Goal: Task Accomplishment & Management: Manage account settings

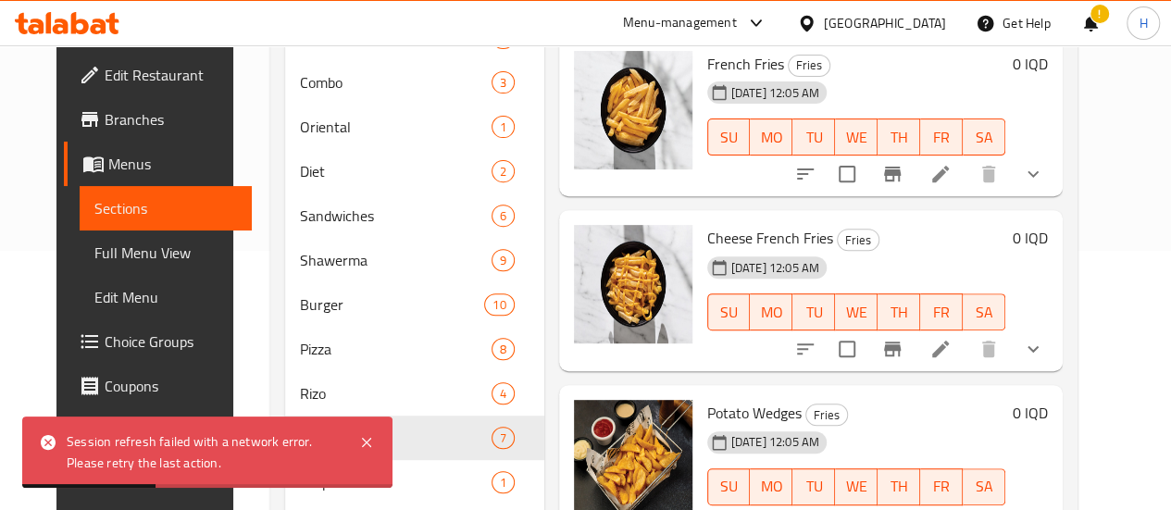
scroll to position [563, 0]
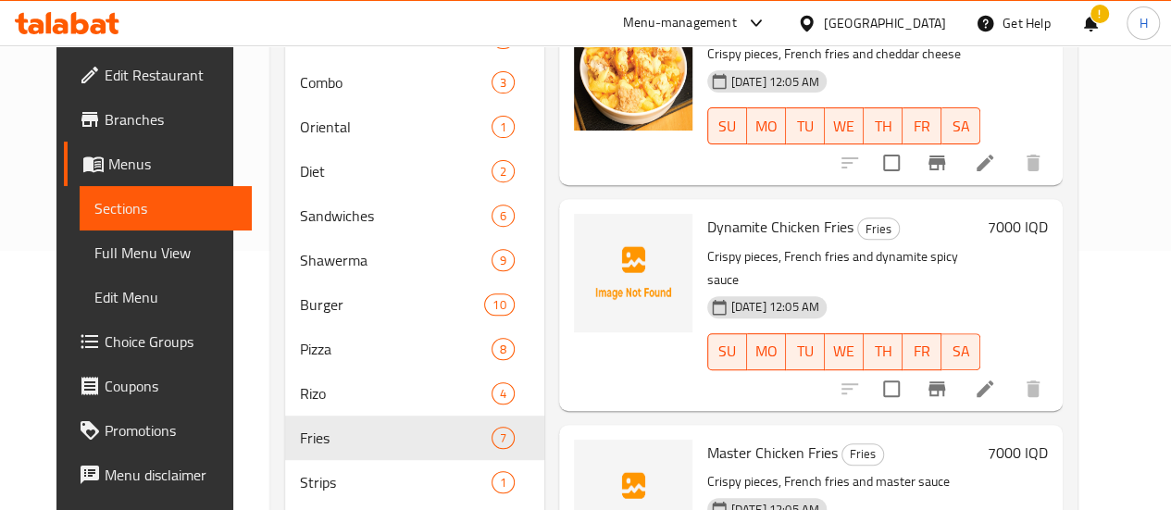
click at [90, 23] on icon at bounding box center [67, 23] width 105 height 22
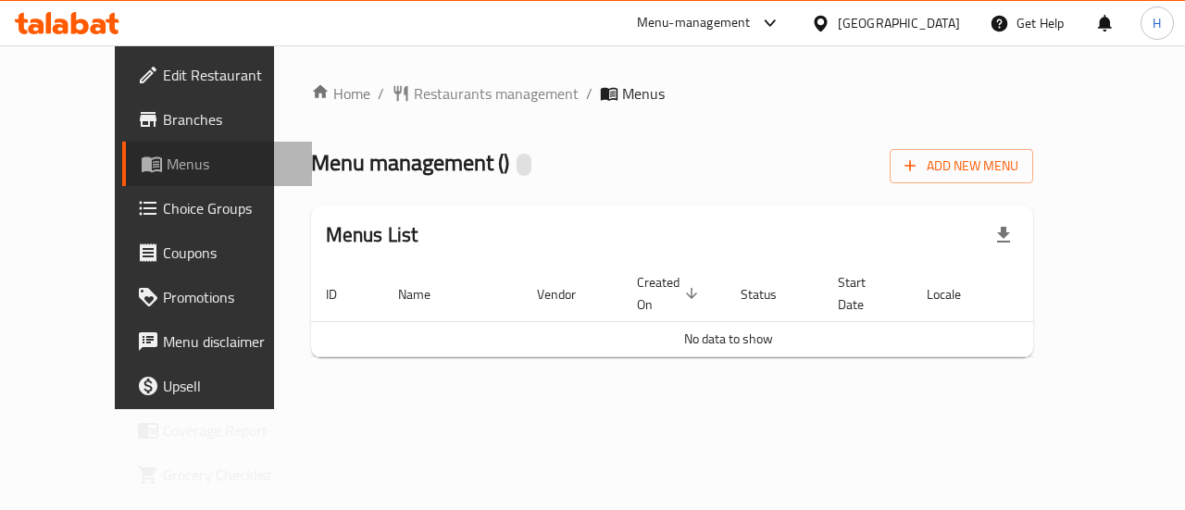
click at [167, 158] on span "Menus" at bounding box center [232, 164] width 131 height 22
click at [47, 23] on icon at bounding box center [49, 22] width 6 height 21
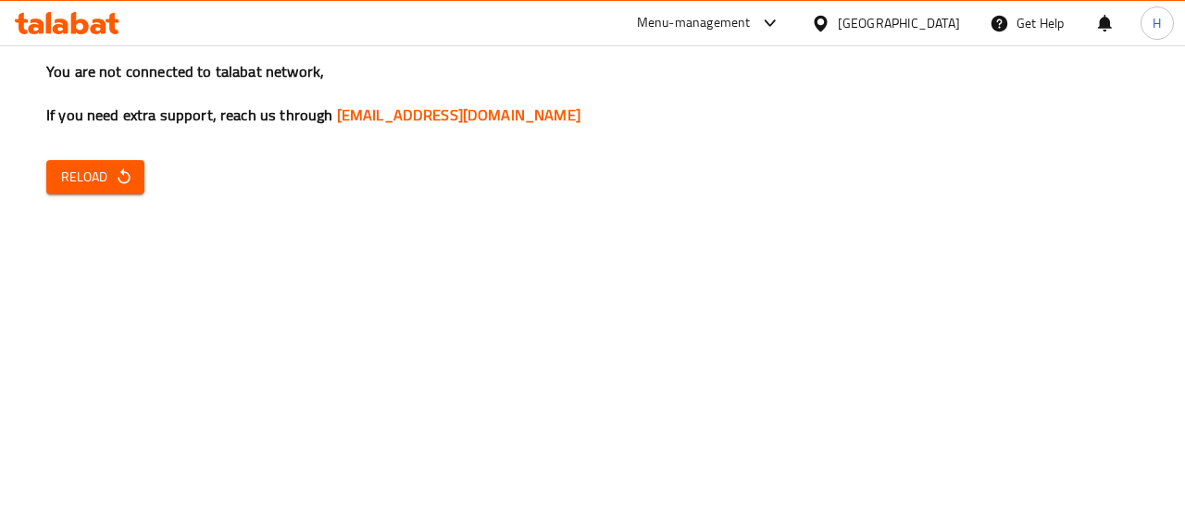
click at [117, 177] on icon "button" at bounding box center [124, 177] width 19 height 19
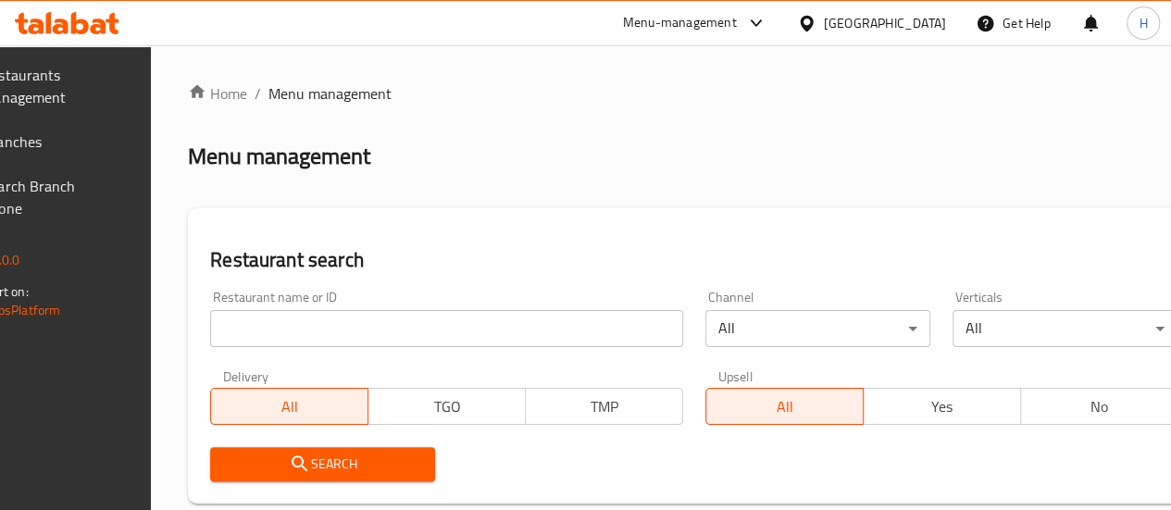
click at [372, 321] on input "search" at bounding box center [446, 328] width 473 height 37
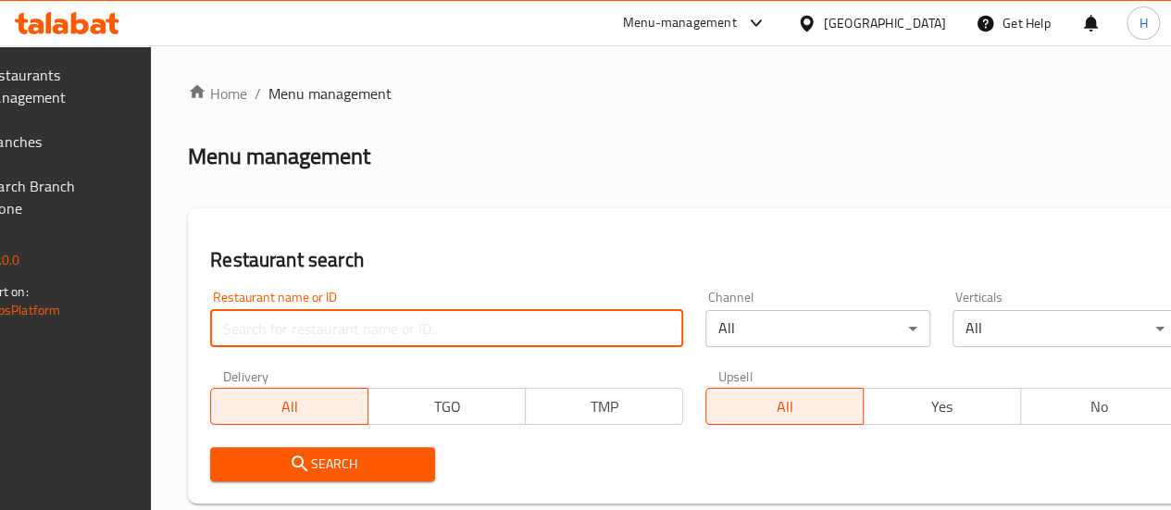
type input "فخار وحطب"
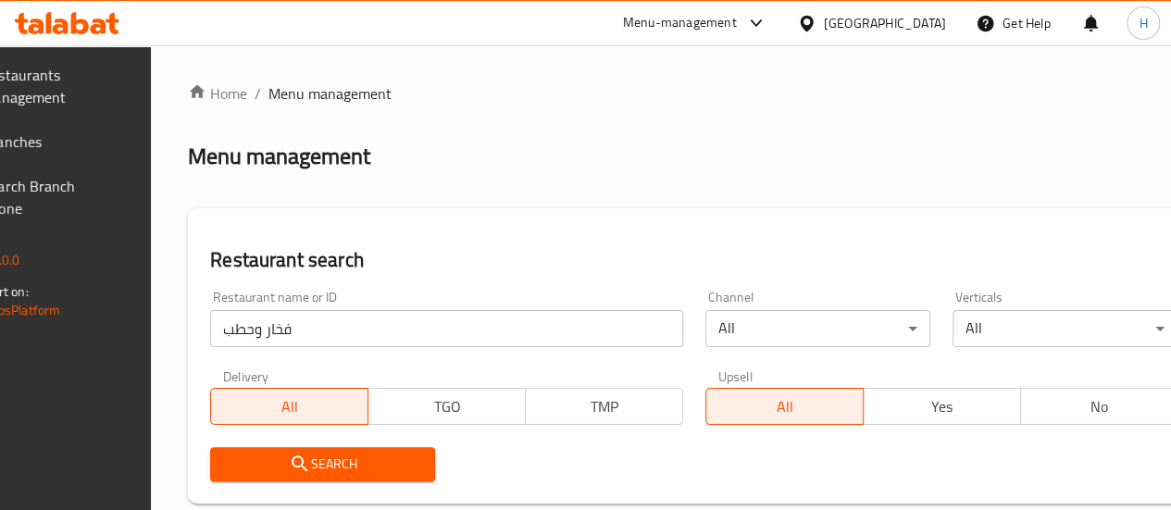
click at [393, 469] on span "Search" at bounding box center [322, 464] width 195 height 23
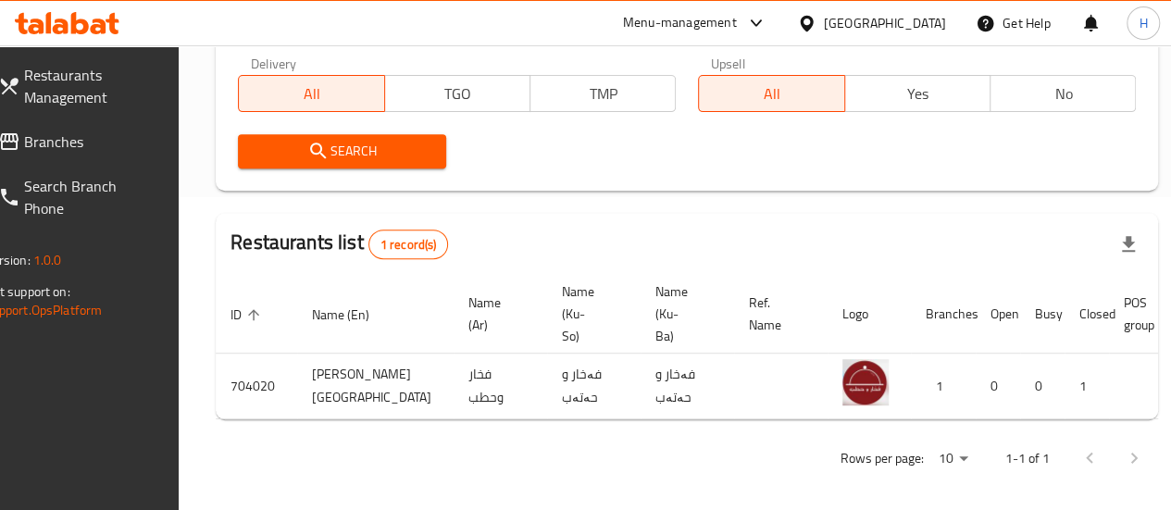
scroll to position [0, 181]
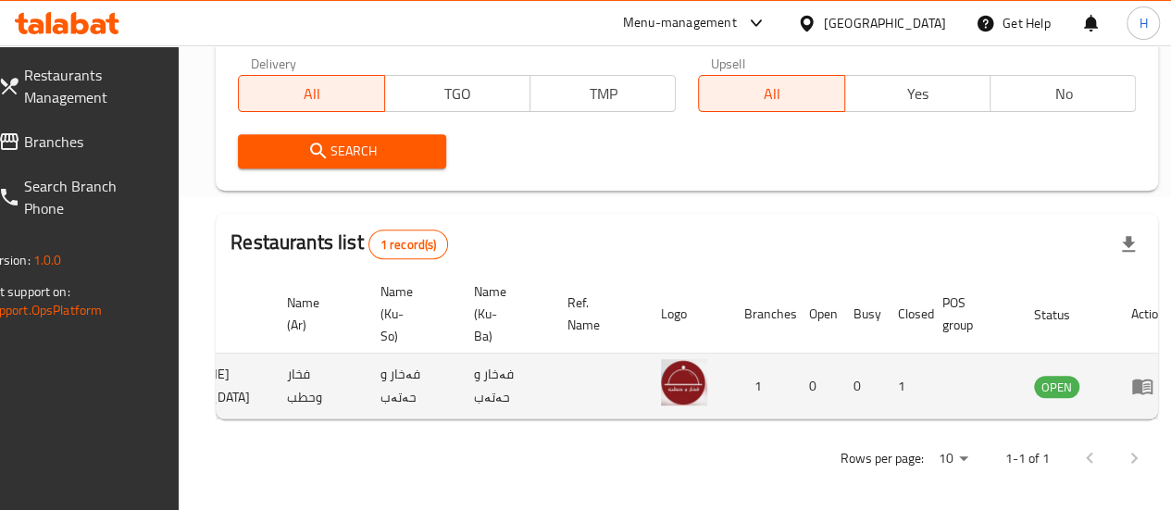
click at [1143, 386] on icon "enhanced table" at bounding box center [1146, 386] width 6 height 7
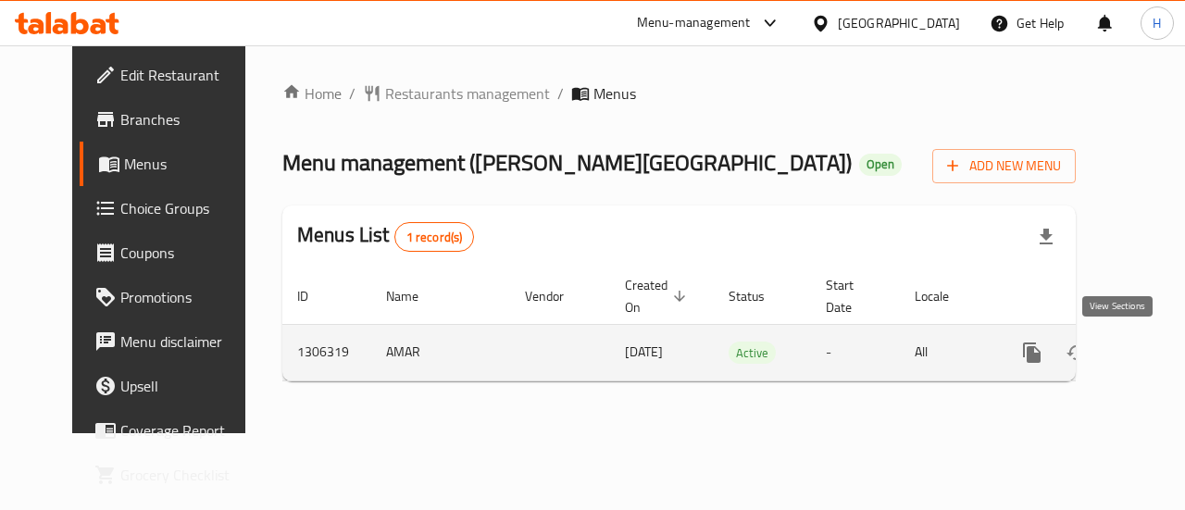
click at [1155, 350] on icon "enhanced table" at bounding box center [1166, 353] width 22 height 22
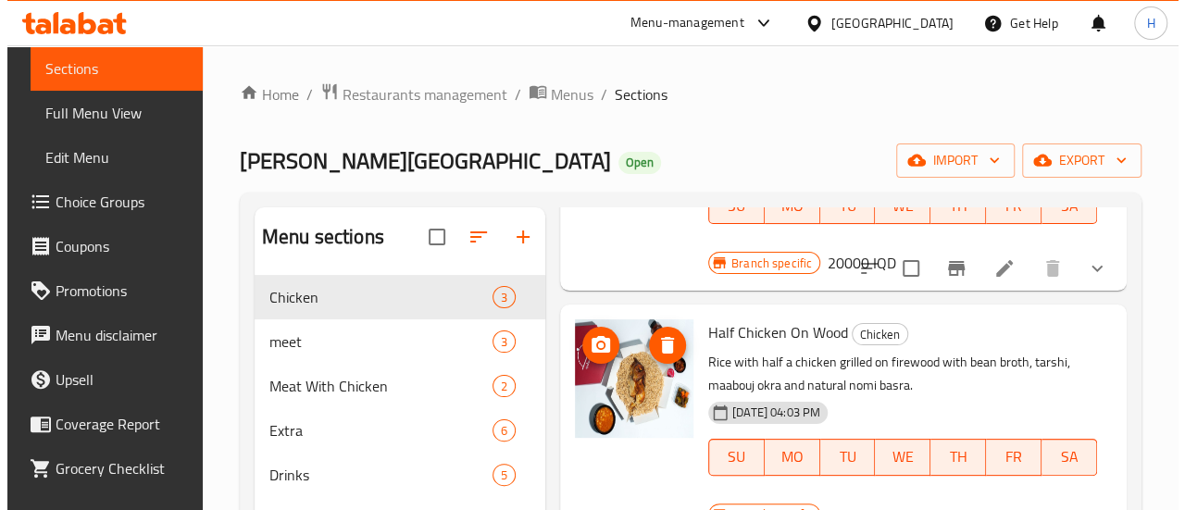
scroll to position [285, 0]
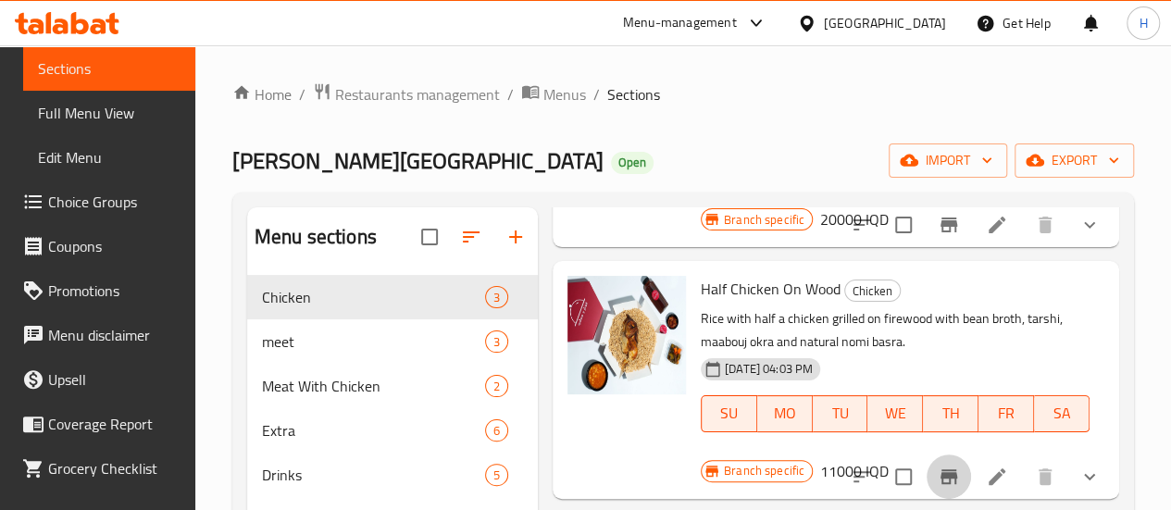
click at [941, 466] on icon "Branch-specific-item" at bounding box center [949, 477] width 22 height 22
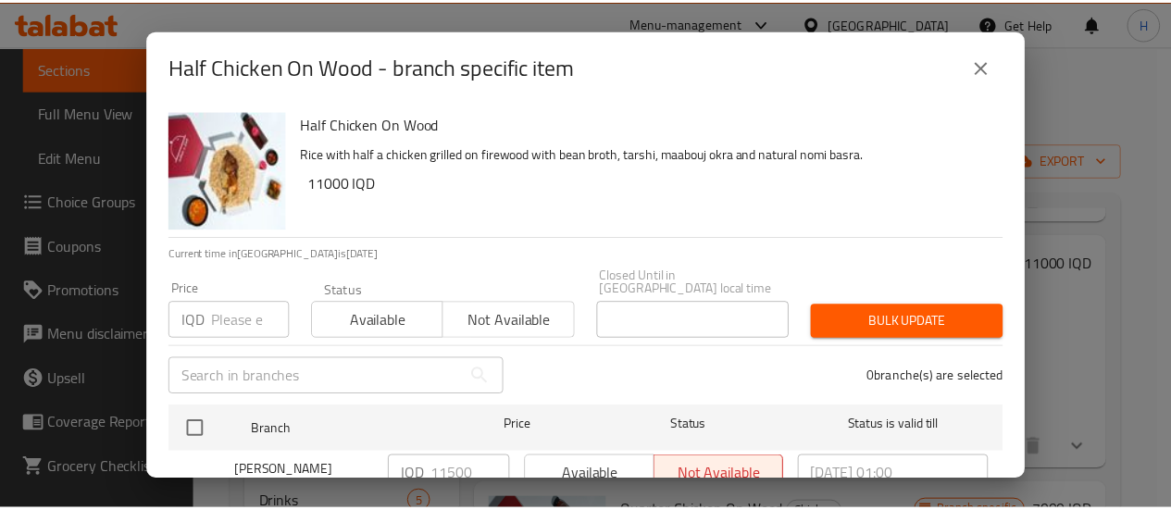
scroll to position [54, 0]
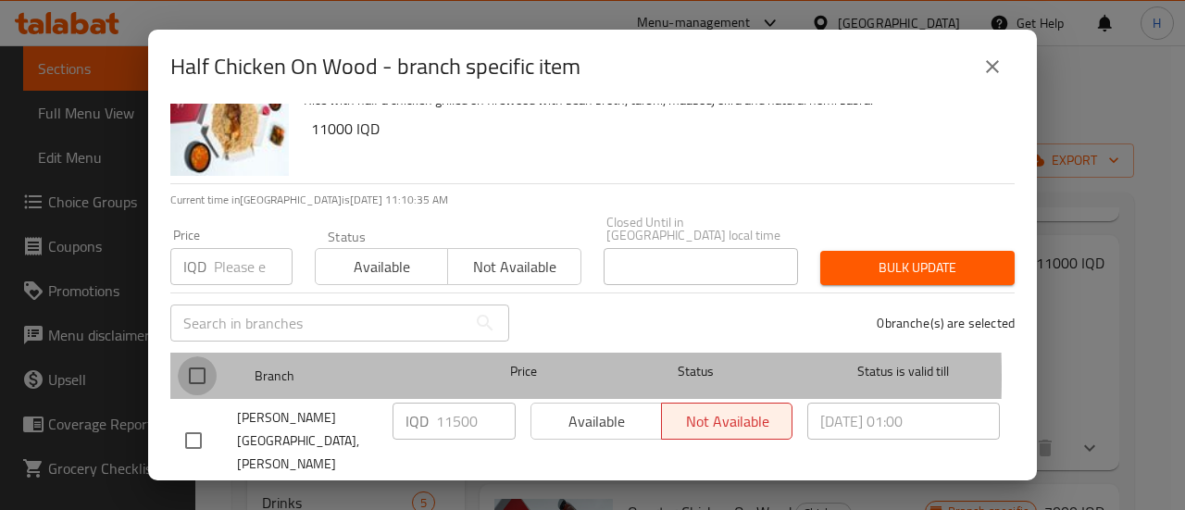
click at [197, 363] on input "checkbox" at bounding box center [197, 375] width 39 height 39
checkbox input "true"
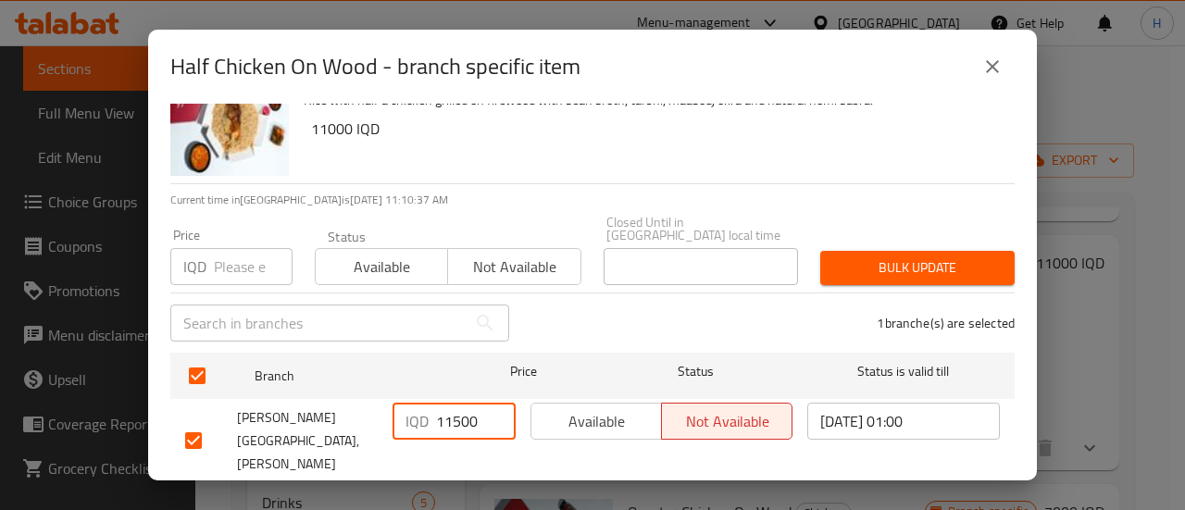
click at [451, 403] on input "11500" at bounding box center [476, 421] width 80 height 37
type input "11000"
click at [492, 496] on span "Save" at bounding box center [592, 507] width 815 height 23
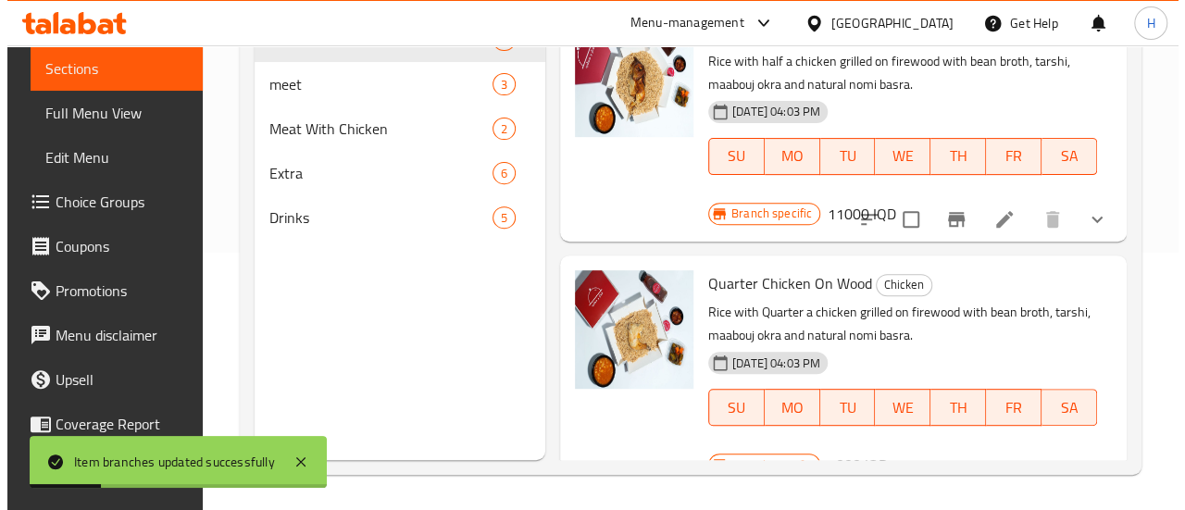
scroll to position [258, 0]
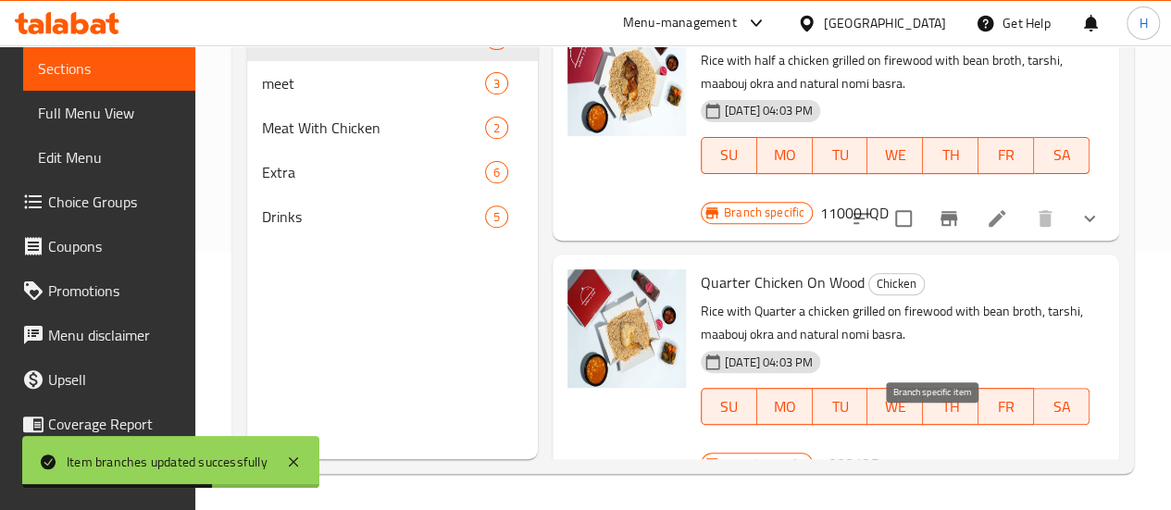
click at [946, 447] on button "Branch-specific-item" at bounding box center [949, 469] width 44 height 44
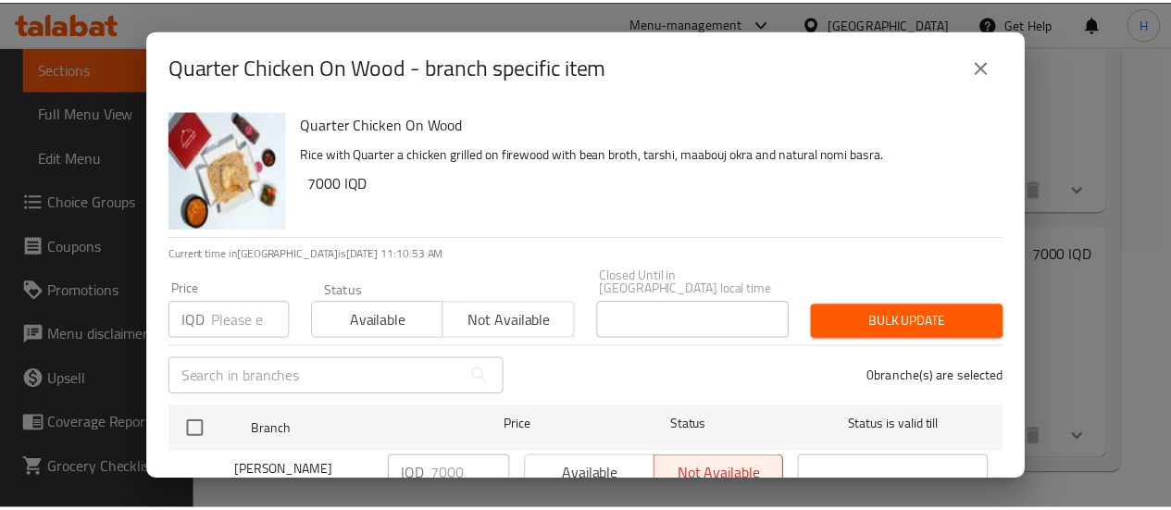
scroll to position [54, 0]
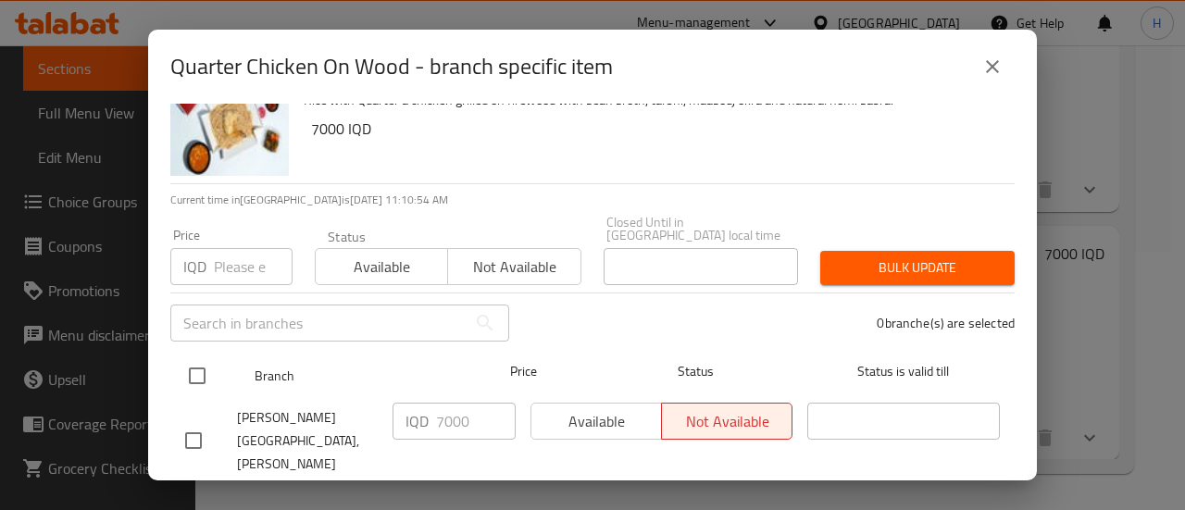
click at [206, 369] on input "checkbox" at bounding box center [197, 375] width 39 height 39
checkbox input "true"
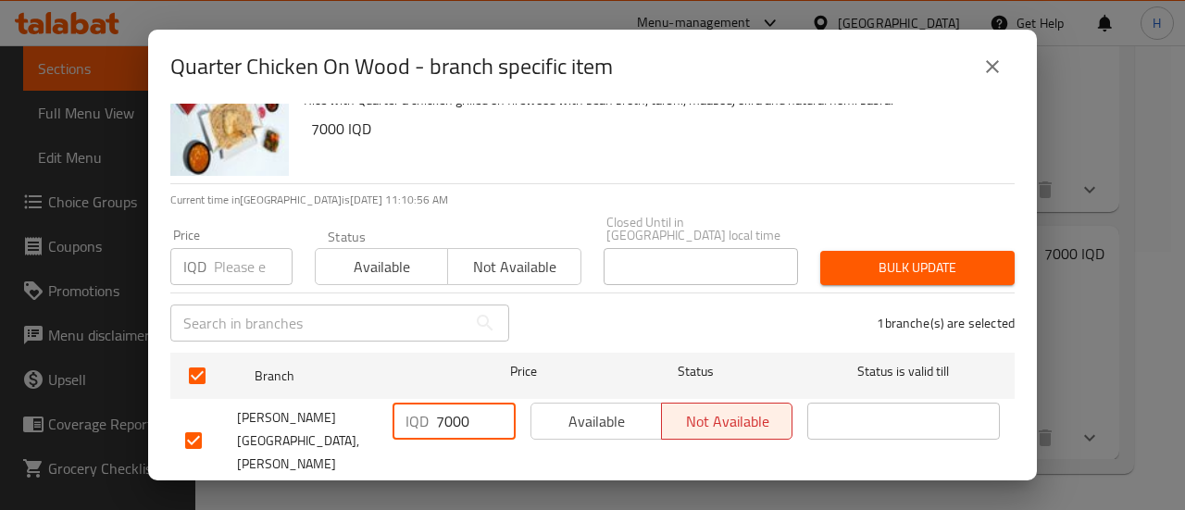
drag, startPoint x: 448, startPoint y: 405, endPoint x: 423, endPoint y: 405, distance: 25.0
click at [423, 405] on div "IQD 7000 ​" at bounding box center [454, 421] width 123 height 37
type input "6500"
click at [506, 496] on span "Save" at bounding box center [592, 507] width 815 height 23
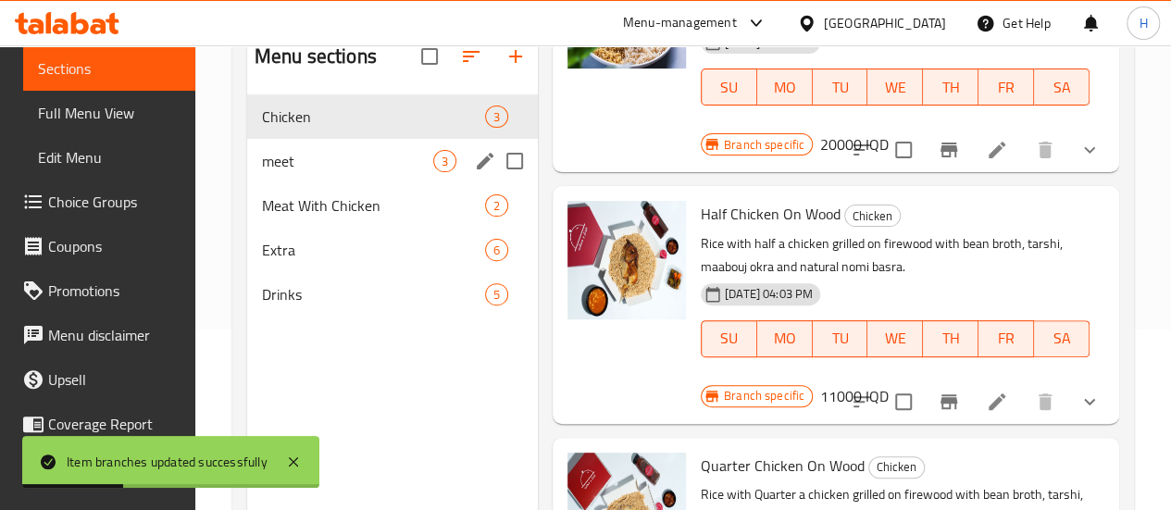
scroll to position [144, 0]
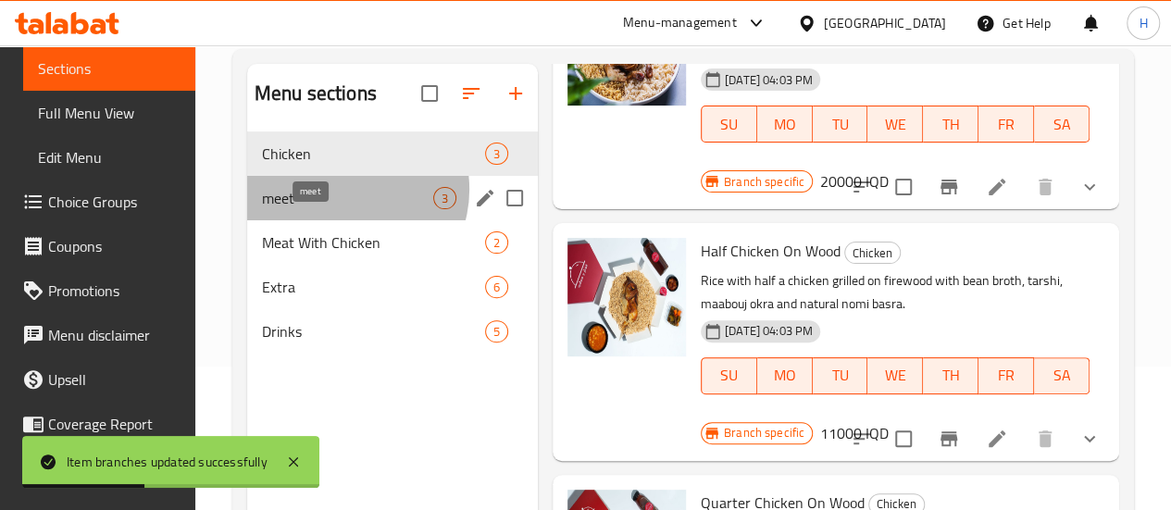
click at [346, 209] on span "meet" at bounding box center [347, 198] width 171 height 22
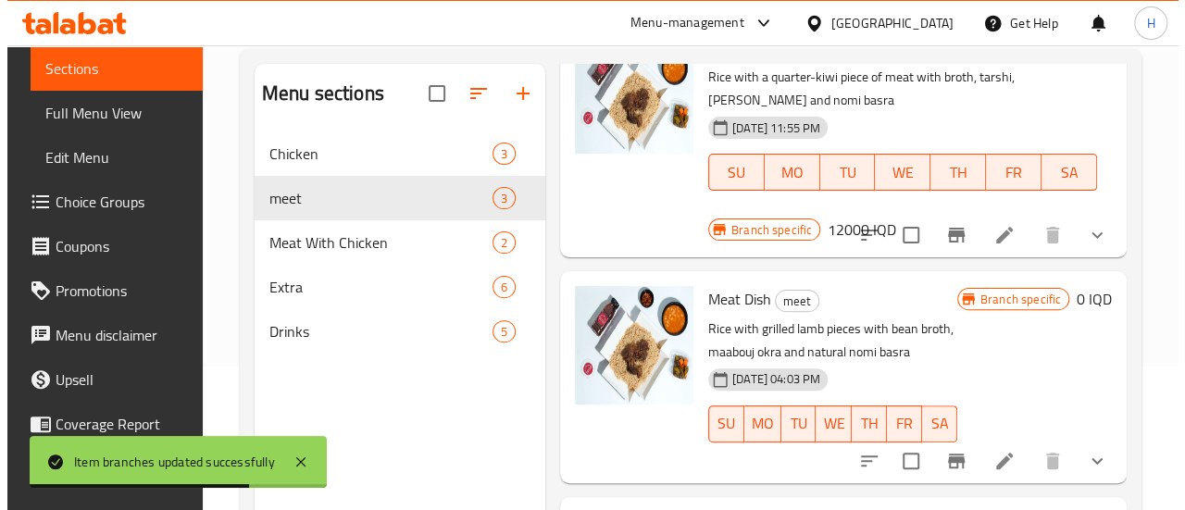
scroll to position [146, 0]
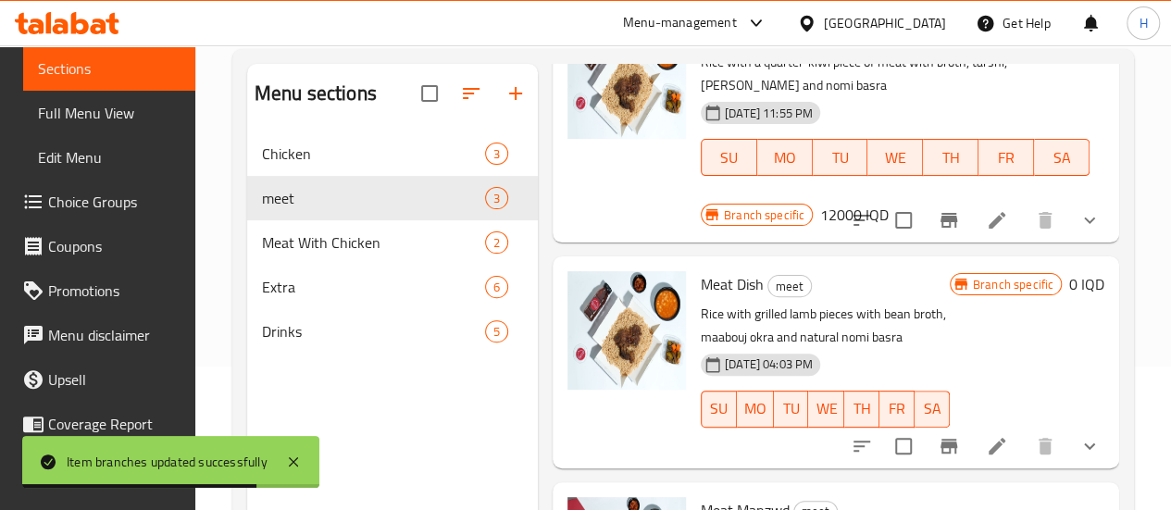
click at [943, 435] on icon "Branch-specific-item" at bounding box center [949, 446] width 22 height 22
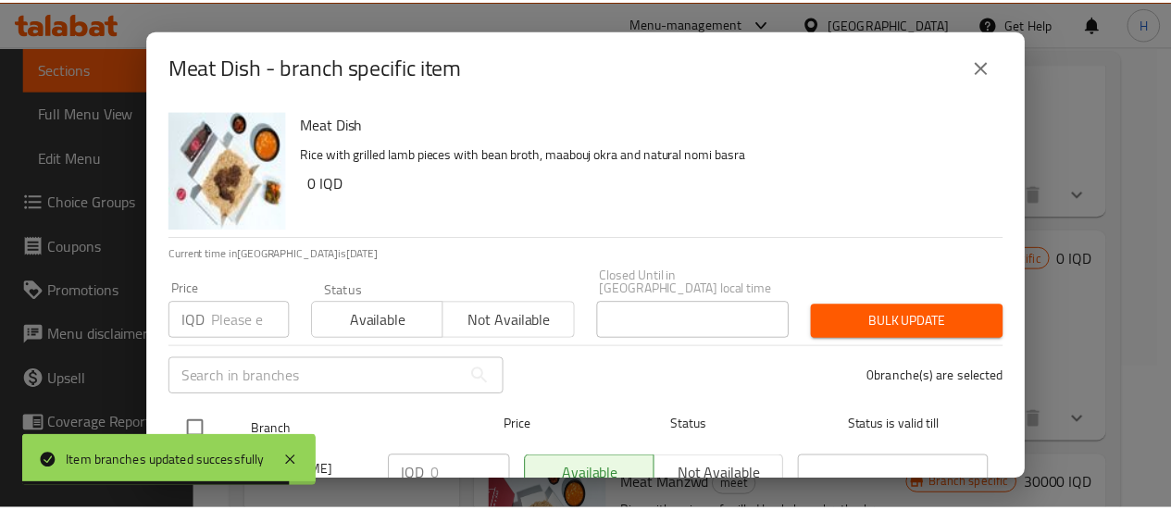
scroll to position [54, 0]
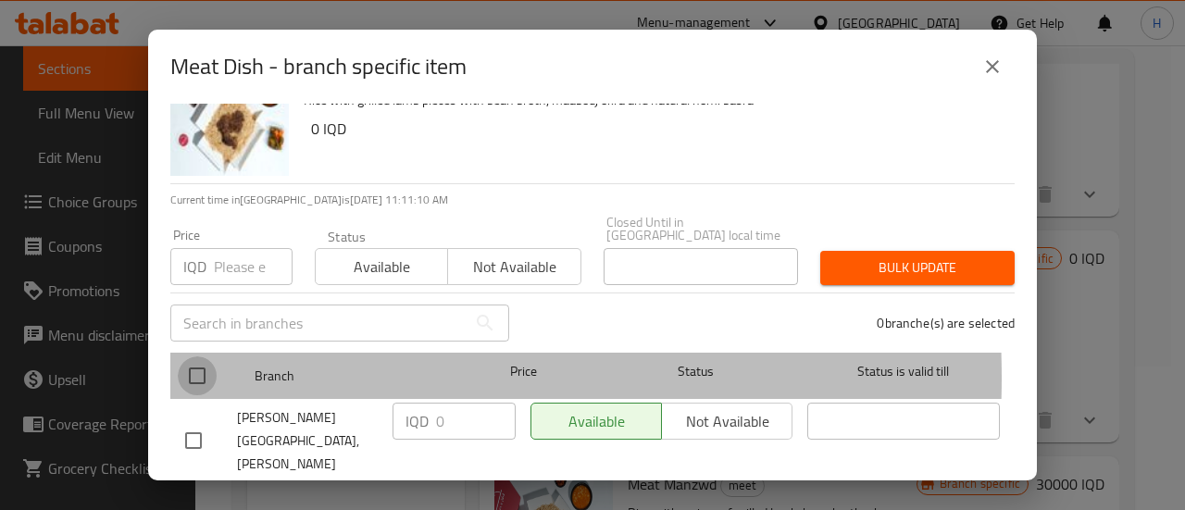
click at [181, 364] on input "checkbox" at bounding box center [197, 375] width 39 height 39
checkbox input "true"
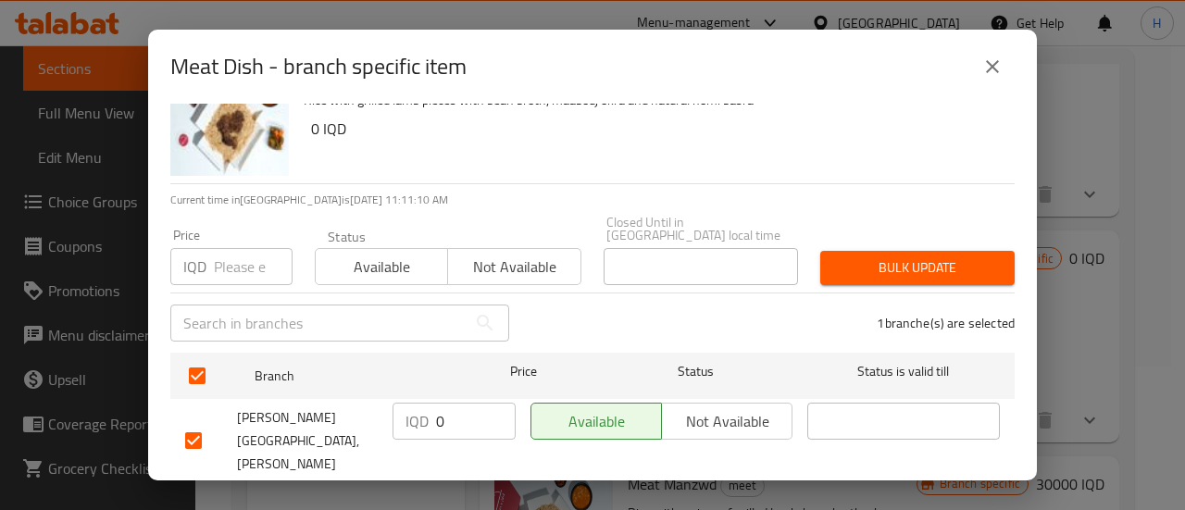
click at [467, 408] on input "0" at bounding box center [476, 421] width 80 height 37
drag, startPoint x: 467, startPoint y: 408, endPoint x: 418, endPoint y: 413, distance: 48.4
click at [418, 413] on div "IQD 0 ​" at bounding box center [454, 421] width 123 height 37
type input "25000"
click at [445, 496] on span "Save" at bounding box center [592, 507] width 815 height 23
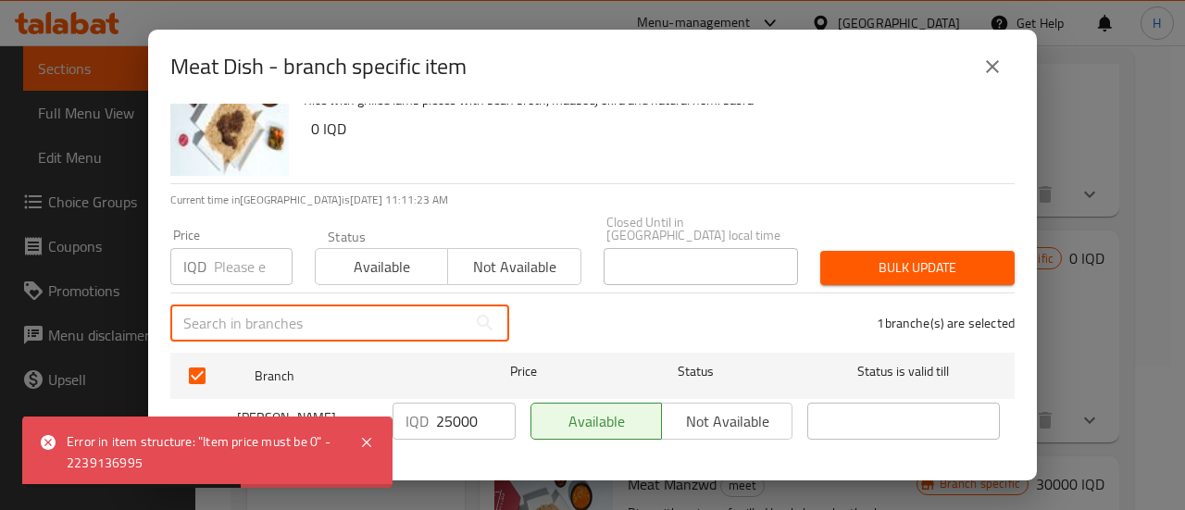
click at [274, 309] on input "text" at bounding box center [318, 323] width 296 height 37
click at [220, 248] on input "number" at bounding box center [253, 266] width 79 height 37
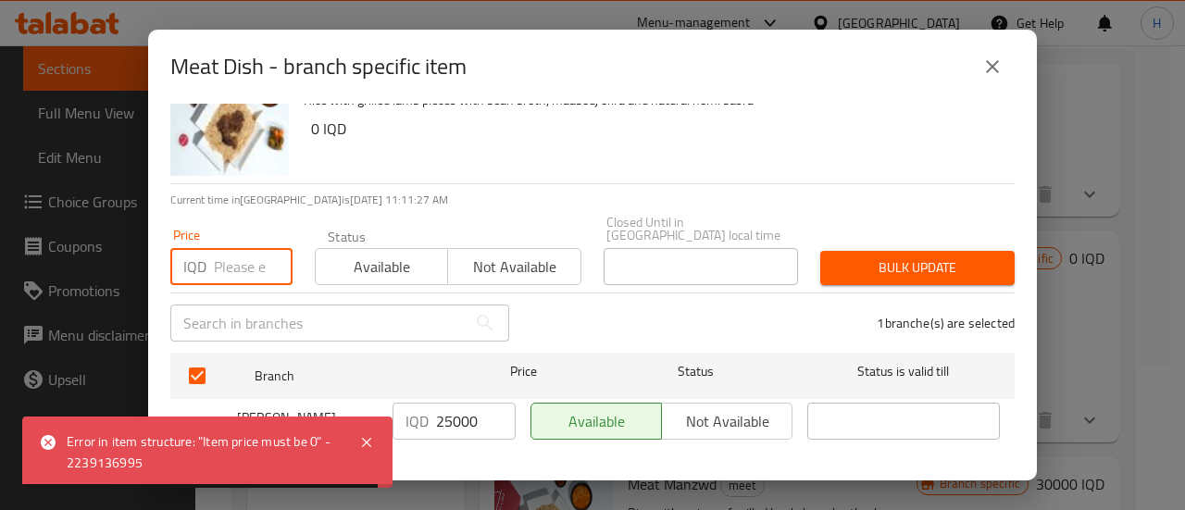
click at [993, 73] on icon "close" at bounding box center [992, 67] width 22 height 22
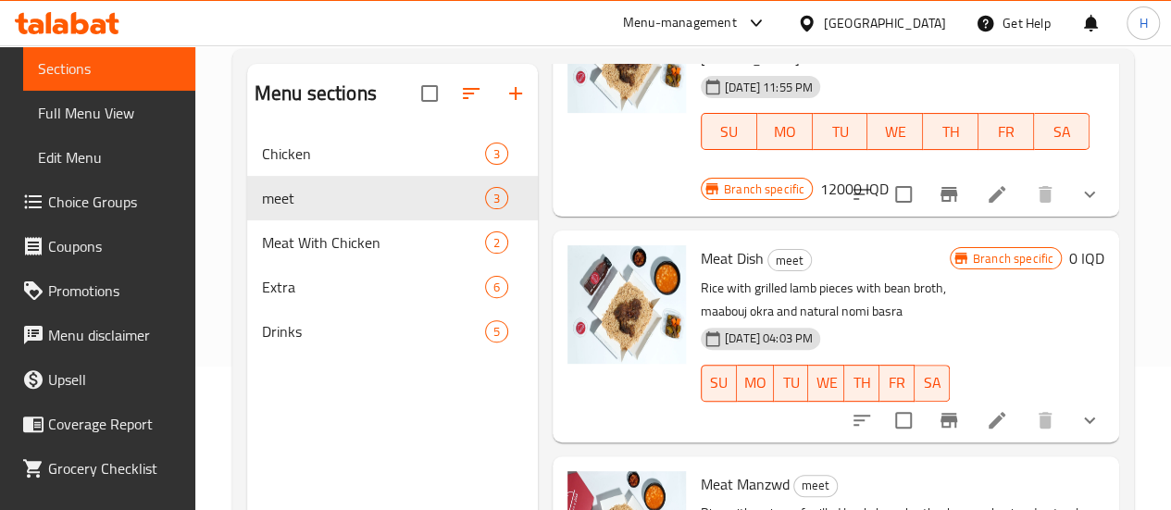
scroll to position [174, 0]
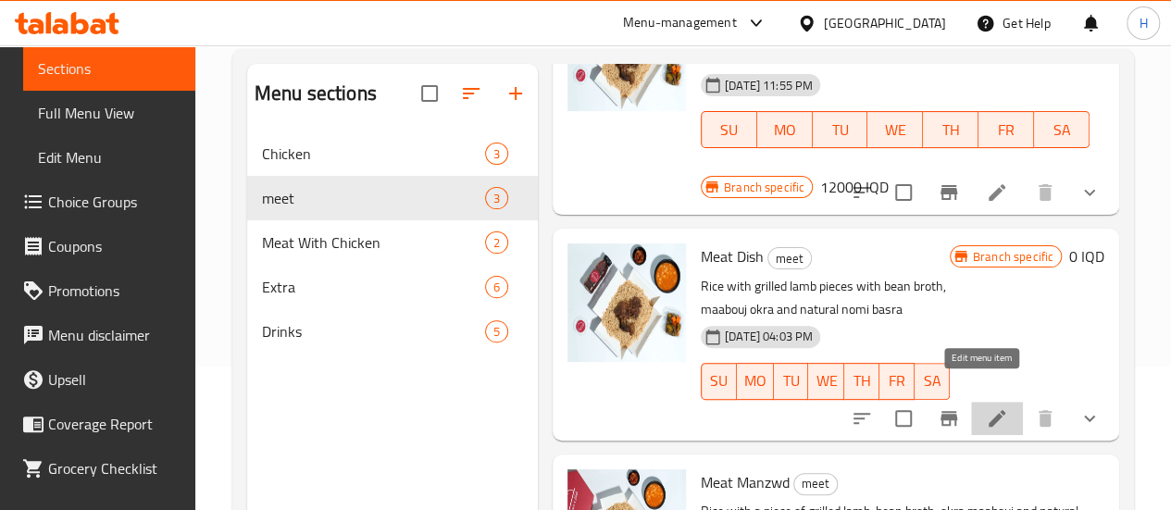
click at [988, 407] on icon at bounding box center [997, 418] width 22 height 22
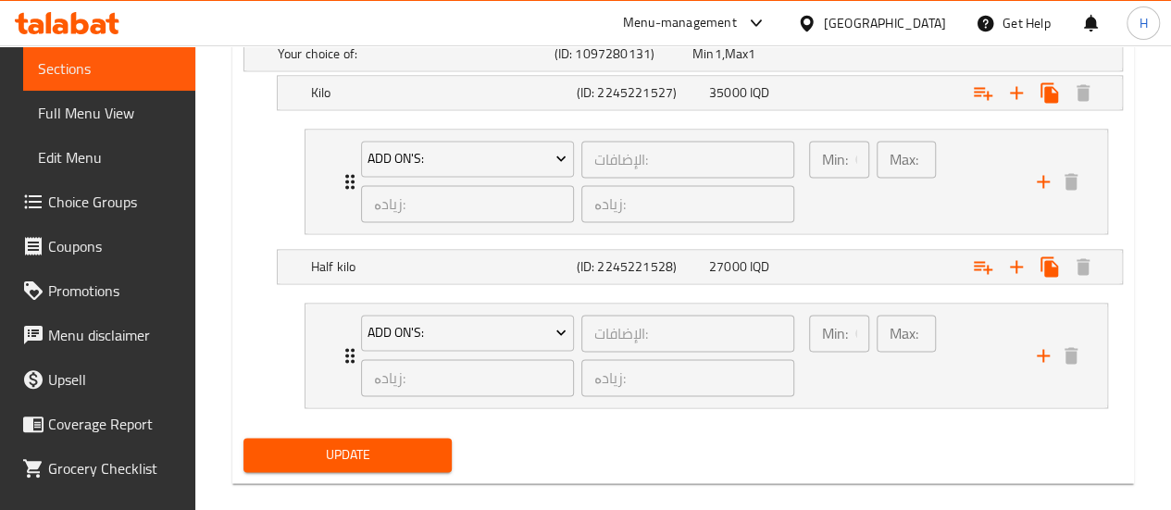
scroll to position [1301, 0]
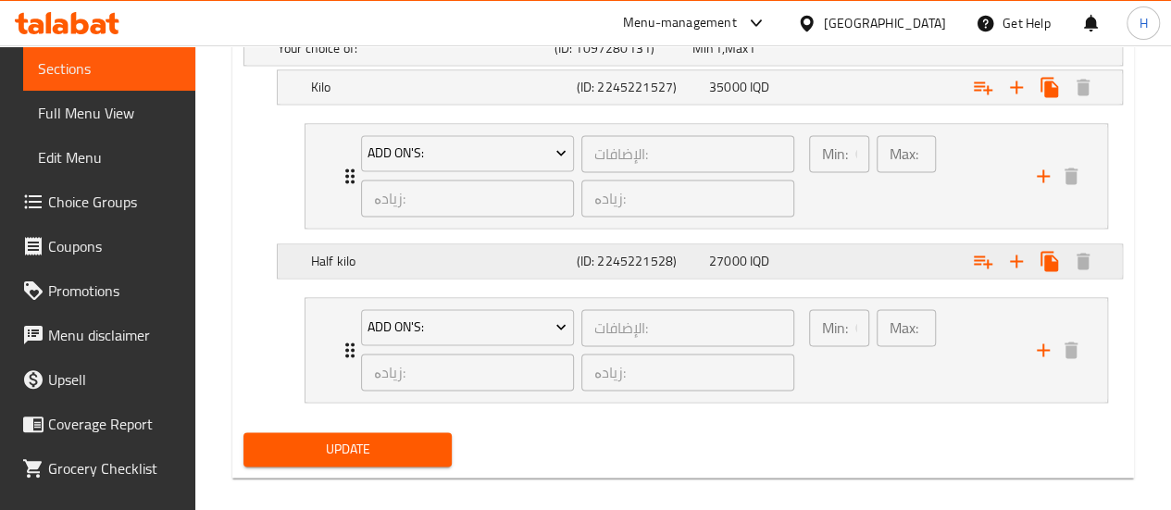
click at [728, 262] on span "27000" at bounding box center [728, 261] width 38 height 24
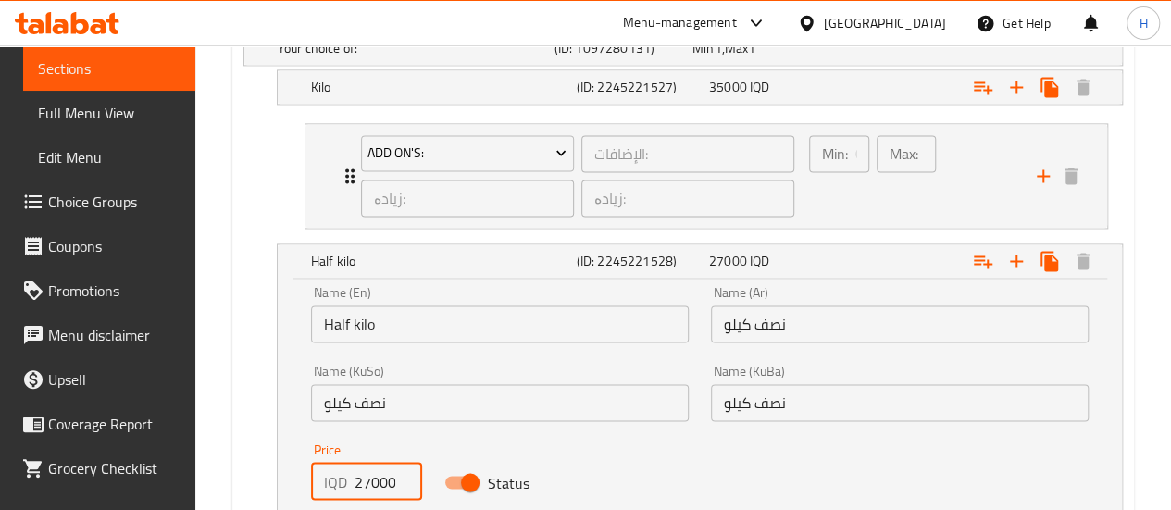
click at [368, 479] on input "27000" at bounding box center [389, 481] width 68 height 37
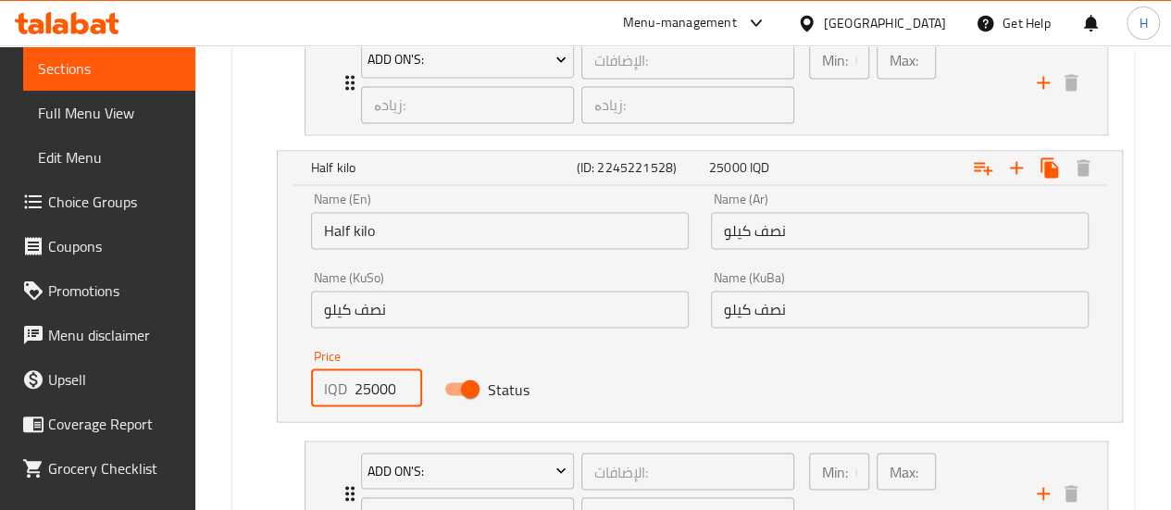
scroll to position [1554, 0]
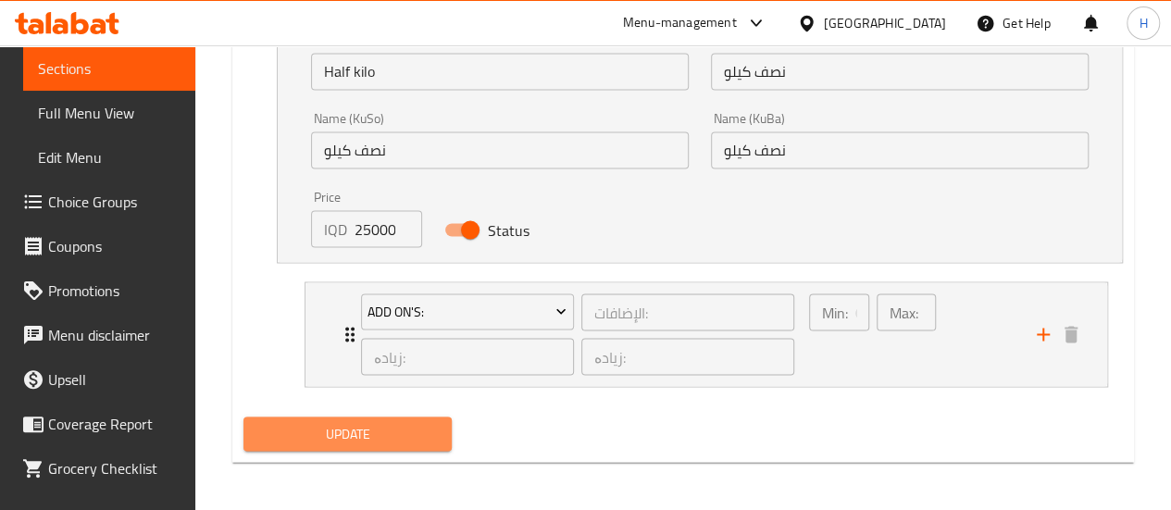
click at [369, 442] on button "Update" at bounding box center [348, 434] width 209 height 34
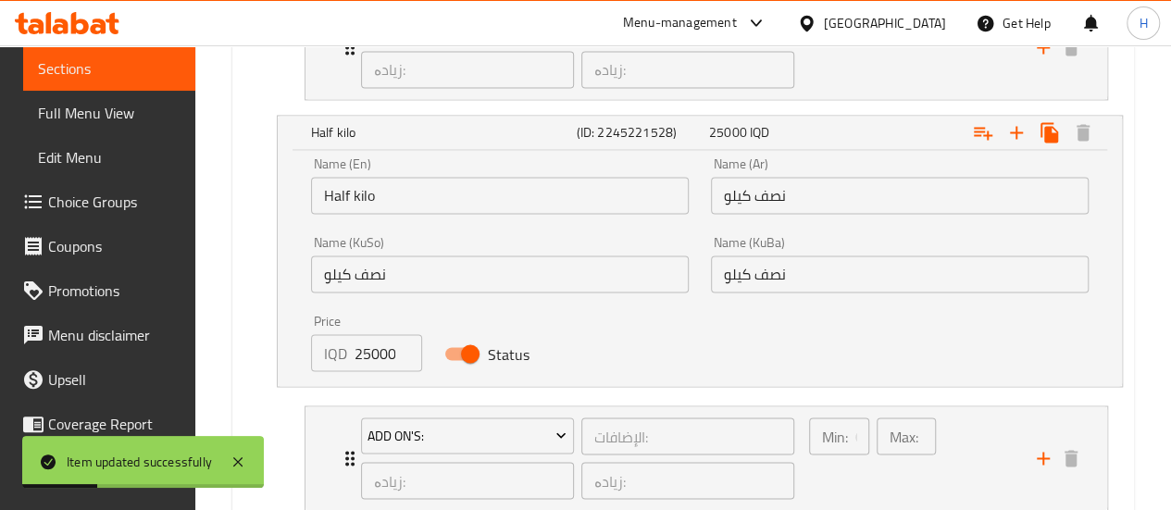
scroll to position [1429, 0]
click at [369, 364] on input "25000" at bounding box center [389, 353] width 68 height 37
click at [365, 350] on input "25000" at bounding box center [389, 353] width 68 height 37
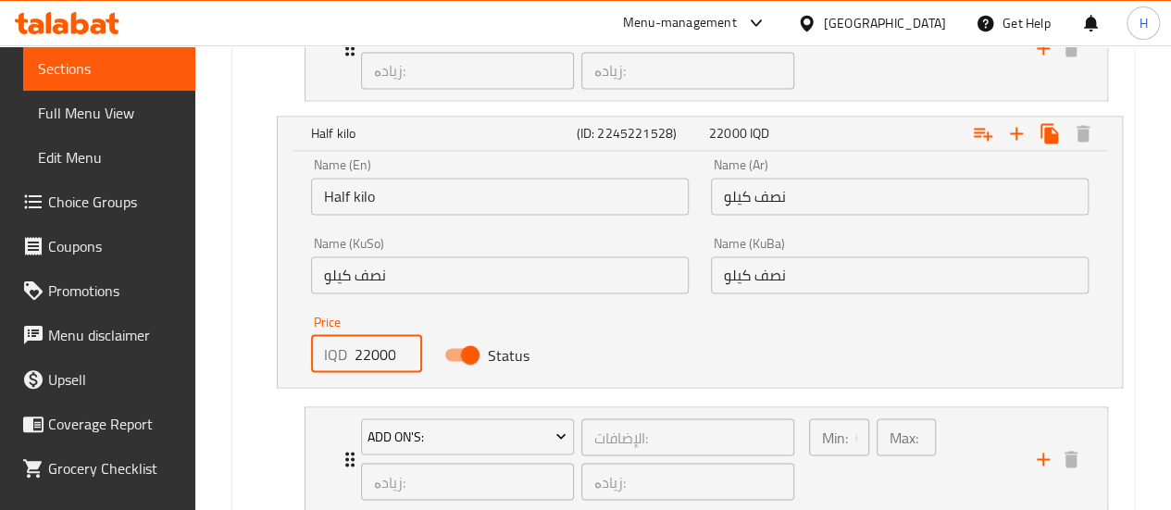
scroll to position [1554, 0]
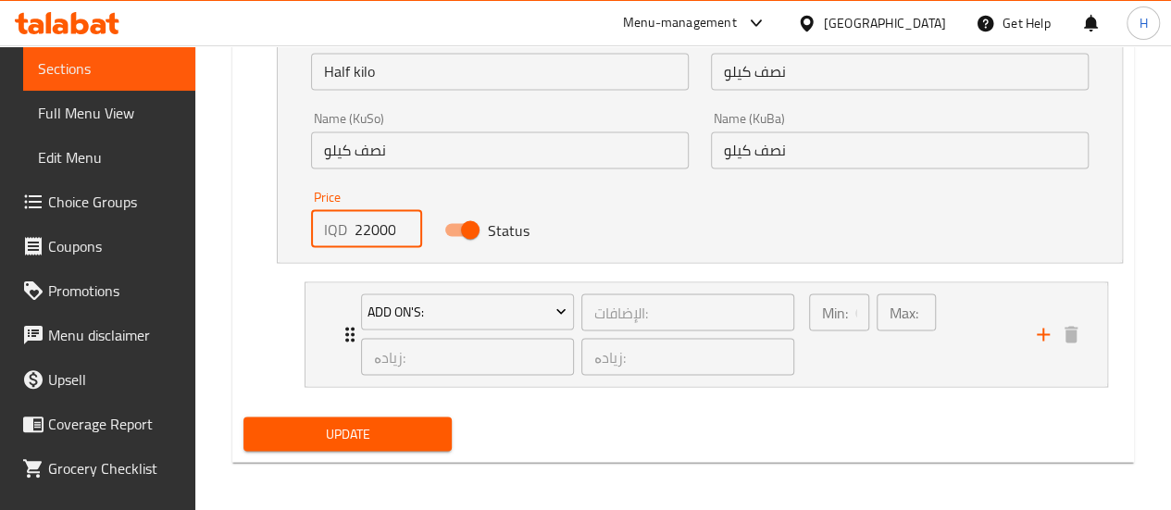
click at [376, 423] on span "Update" at bounding box center [348, 433] width 180 height 23
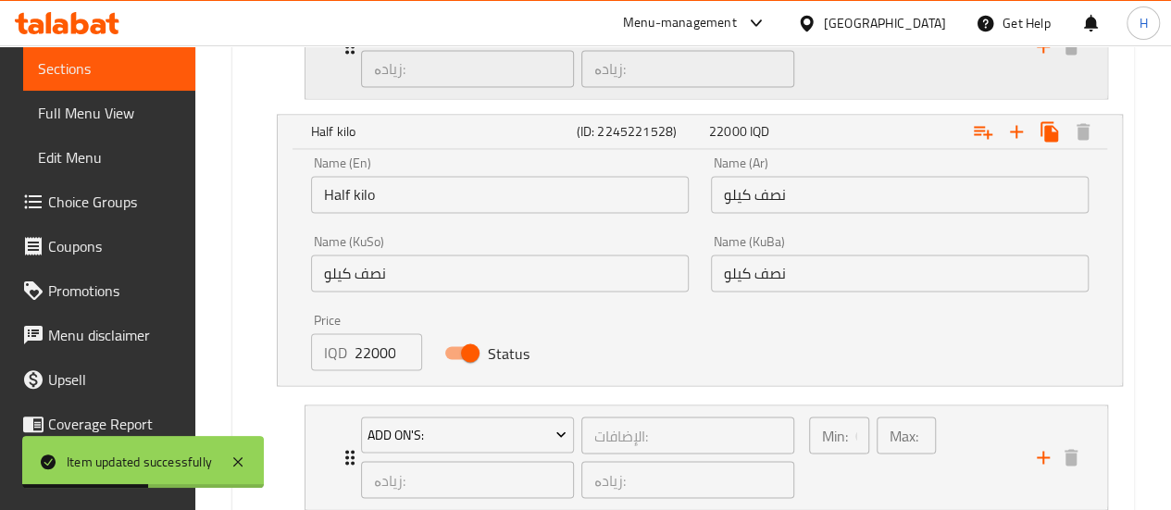
scroll to position [1434, 0]
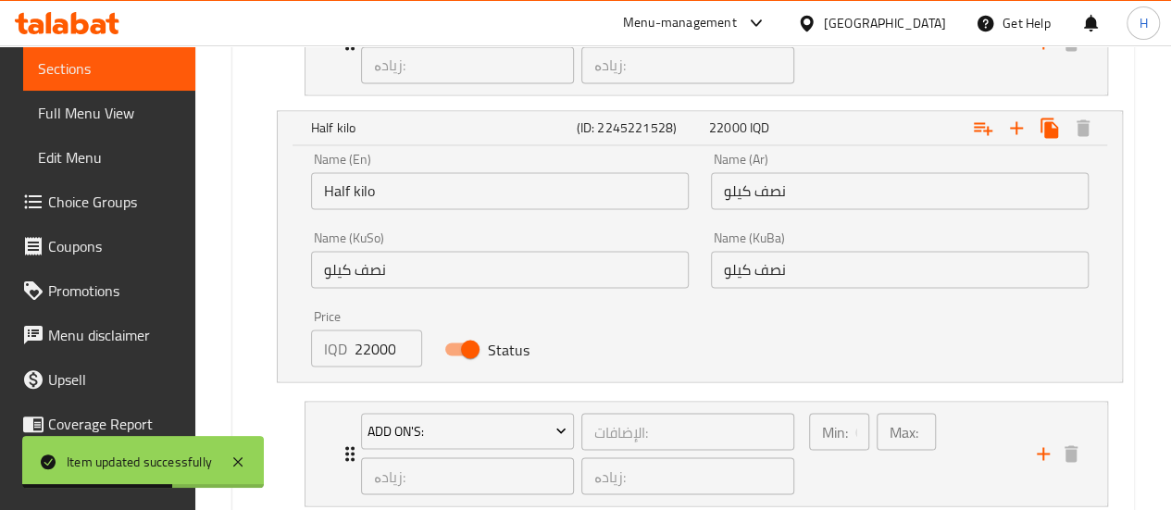
click at [369, 345] on input "22000" at bounding box center [389, 348] width 68 height 37
click at [363, 341] on input "22000" at bounding box center [389, 348] width 68 height 37
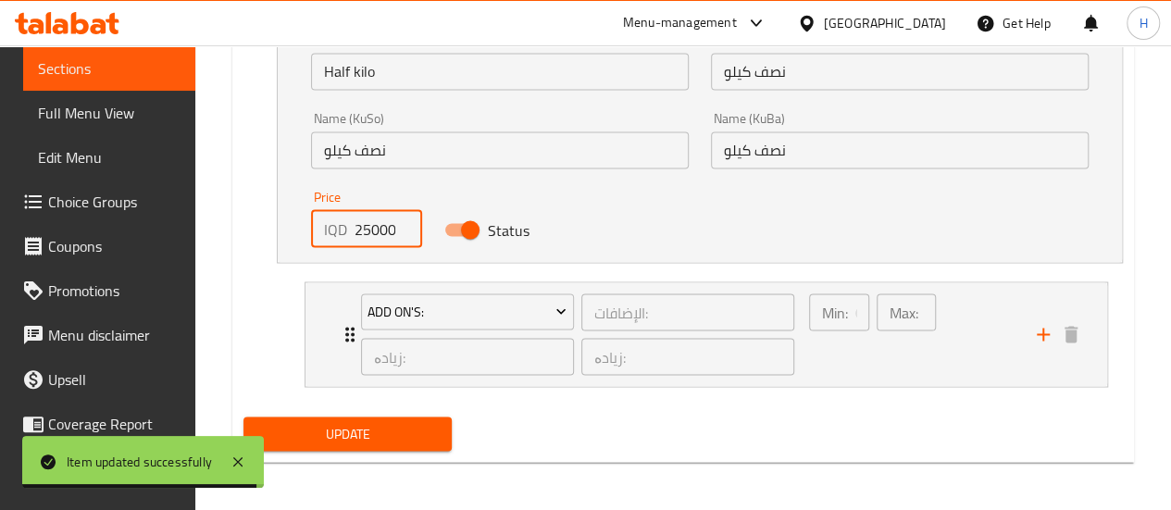
type input "25000"
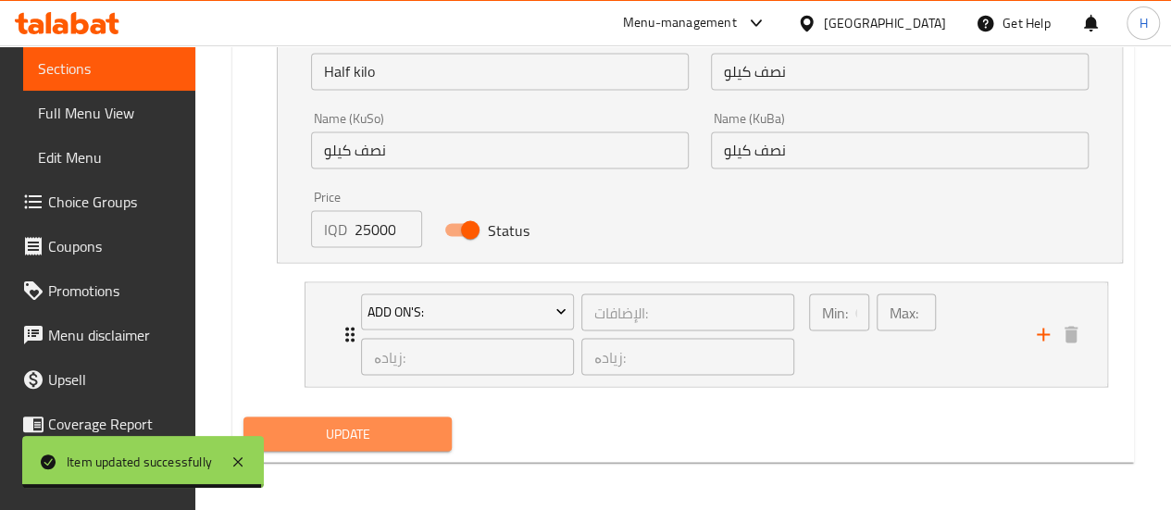
click at [372, 431] on span "Update" at bounding box center [348, 433] width 180 height 23
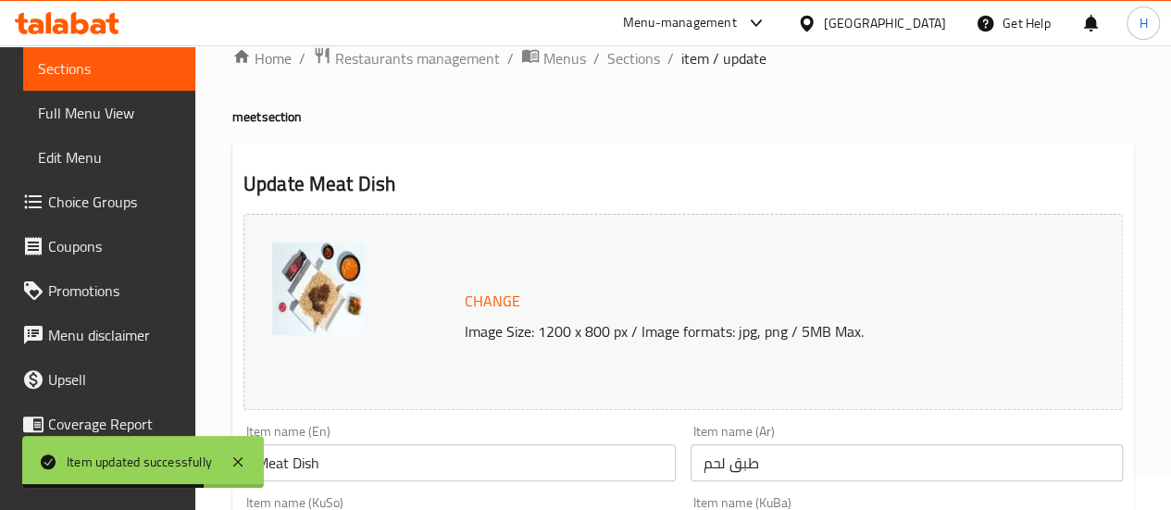
scroll to position [0, 0]
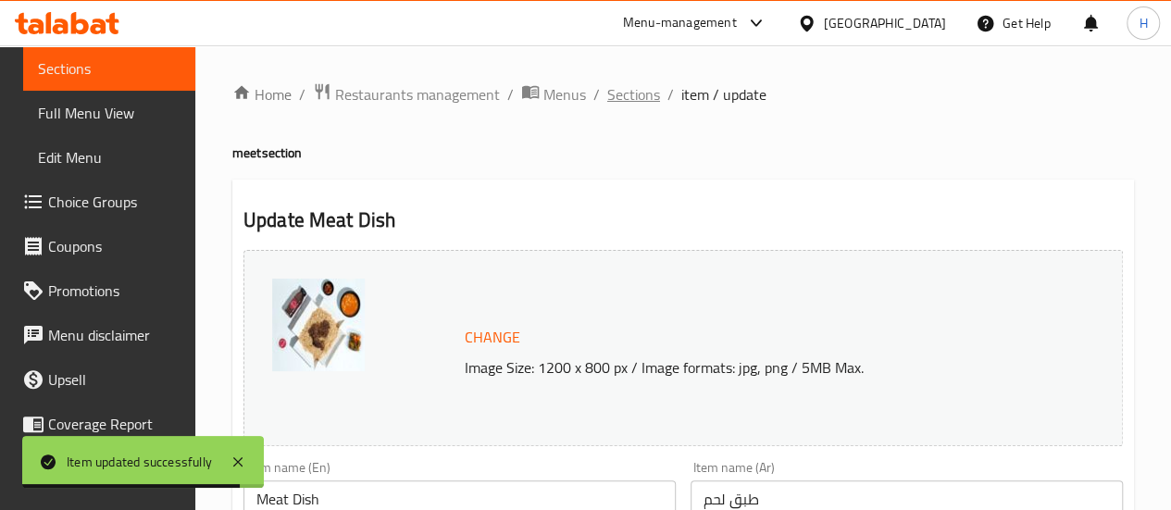
click at [631, 90] on span "Sections" at bounding box center [633, 94] width 53 height 22
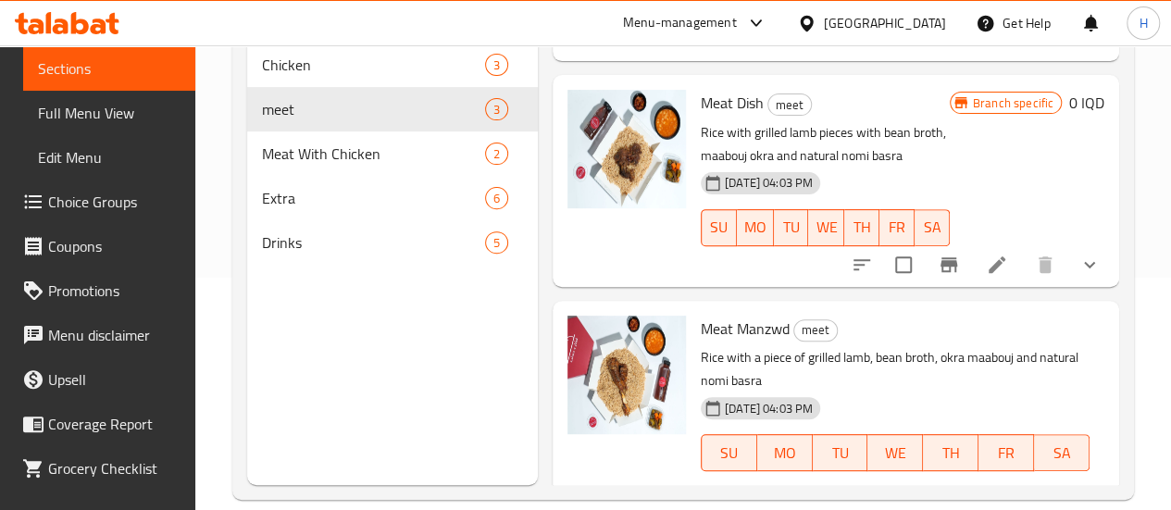
scroll to position [259, 0]
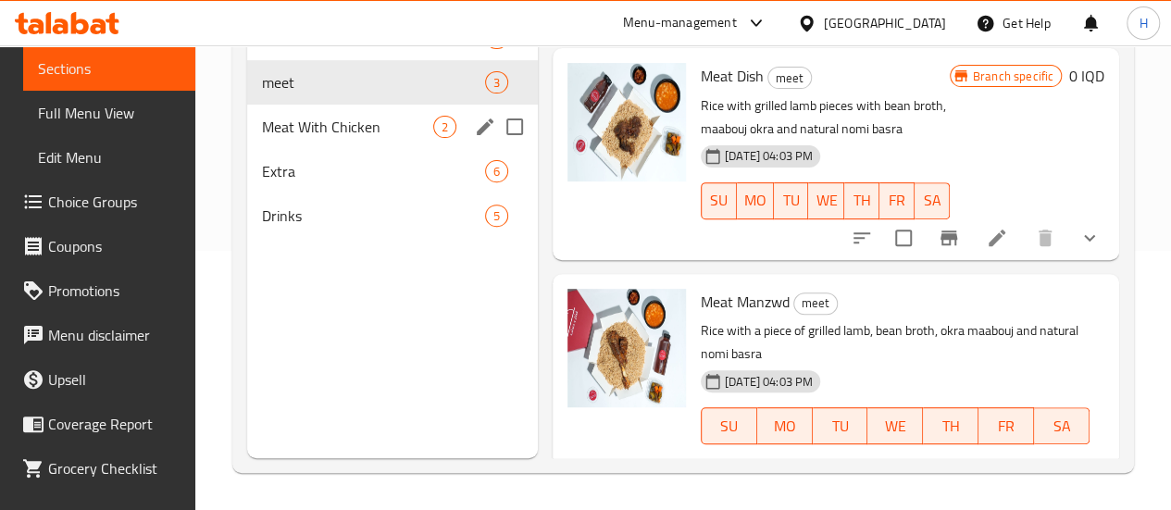
click at [333, 138] on span "Meat With Chicken" at bounding box center [347, 127] width 171 height 22
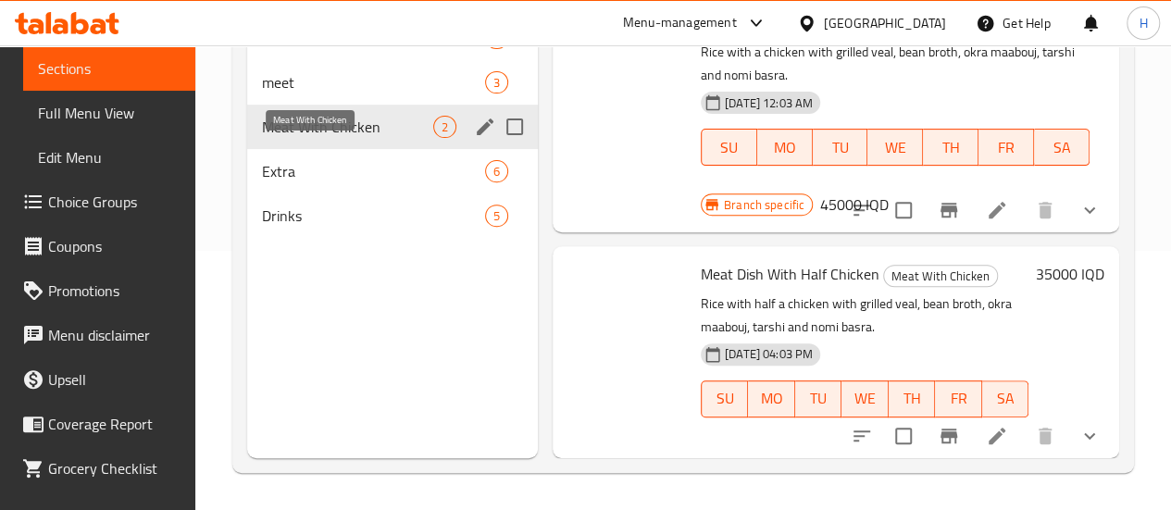
scroll to position [40, 0]
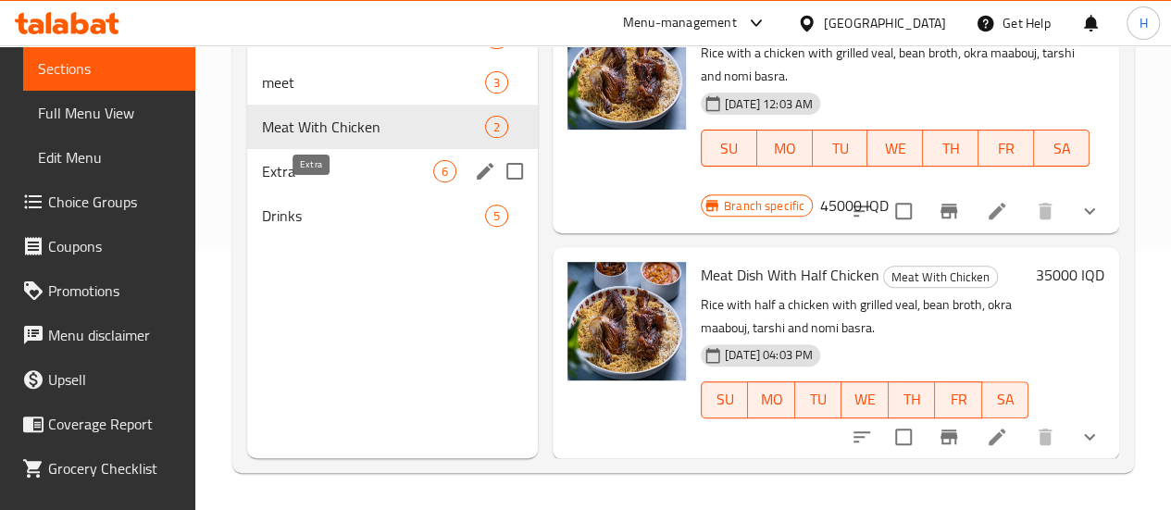
click at [318, 182] on span "Extra" at bounding box center [347, 171] width 171 height 22
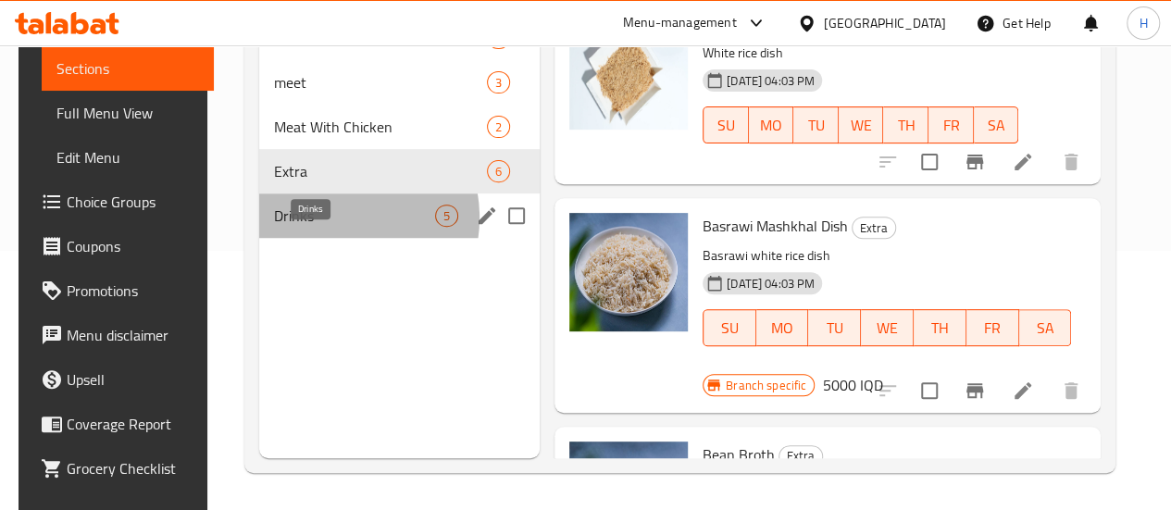
click at [322, 227] on span "Drinks" at bounding box center [354, 216] width 161 height 22
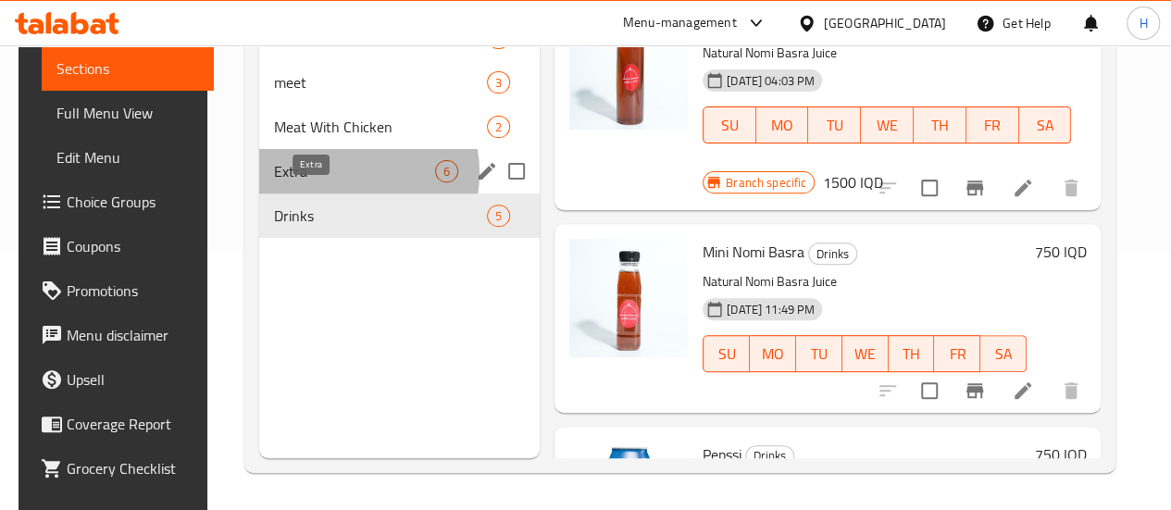
click at [330, 182] on span "Extra" at bounding box center [354, 171] width 161 height 22
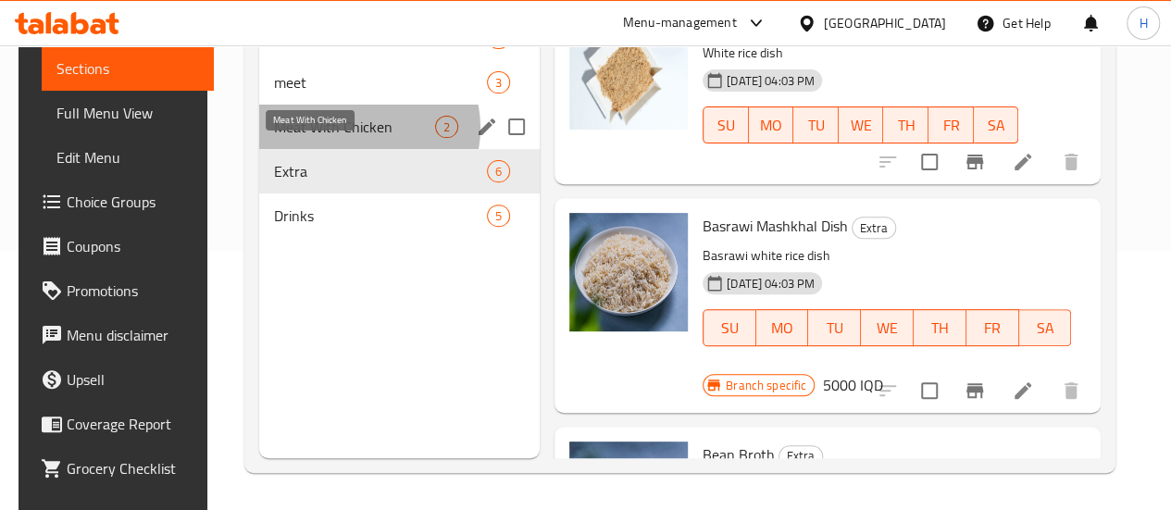
click at [352, 138] on span "Meat With Chicken" at bounding box center [354, 127] width 161 height 22
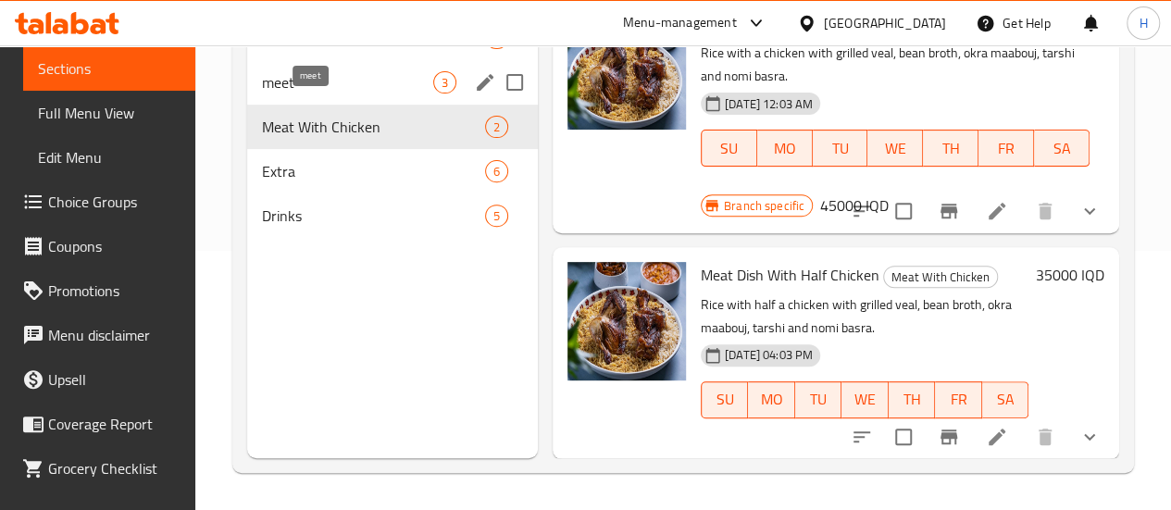
click at [331, 94] on span "meet" at bounding box center [347, 82] width 171 height 22
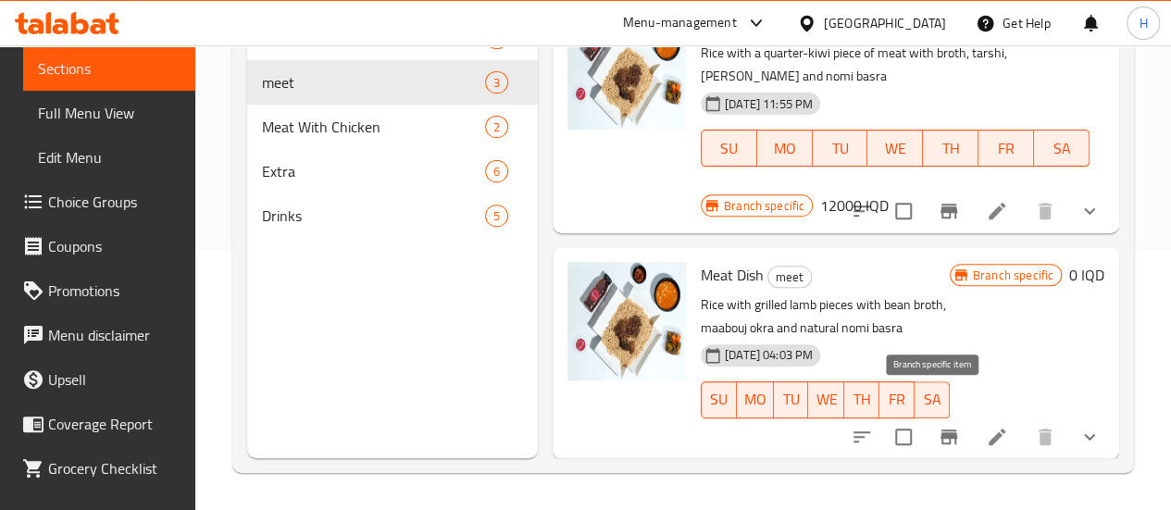
click at [941, 430] on icon "Branch-specific-item" at bounding box center [949, 437] width 17 height 15
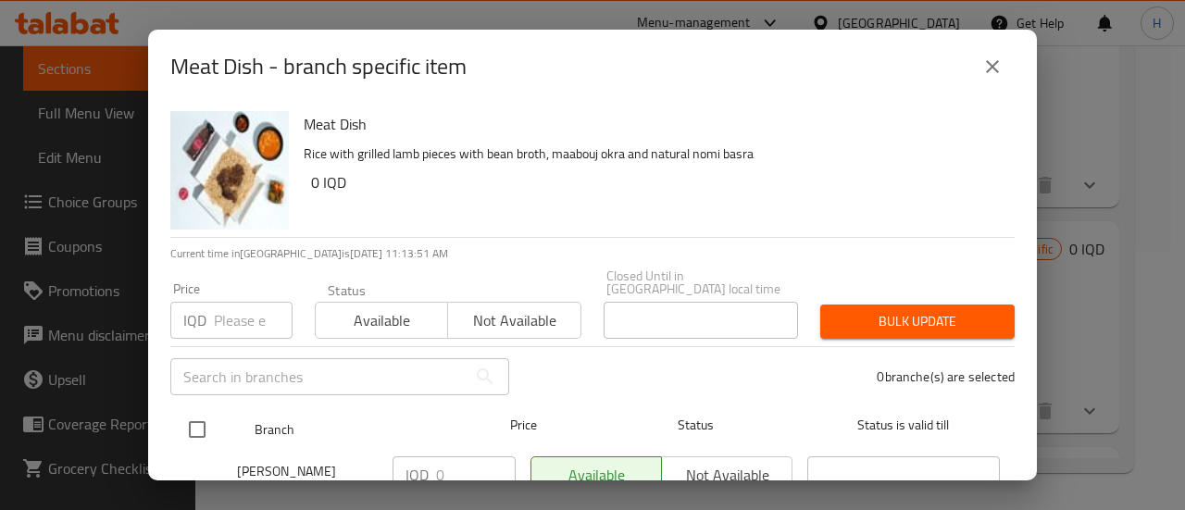
click at [200, 414] on input "checkbox" at bounding box center [197, 429] width 39 height 39
checkbox input "true"
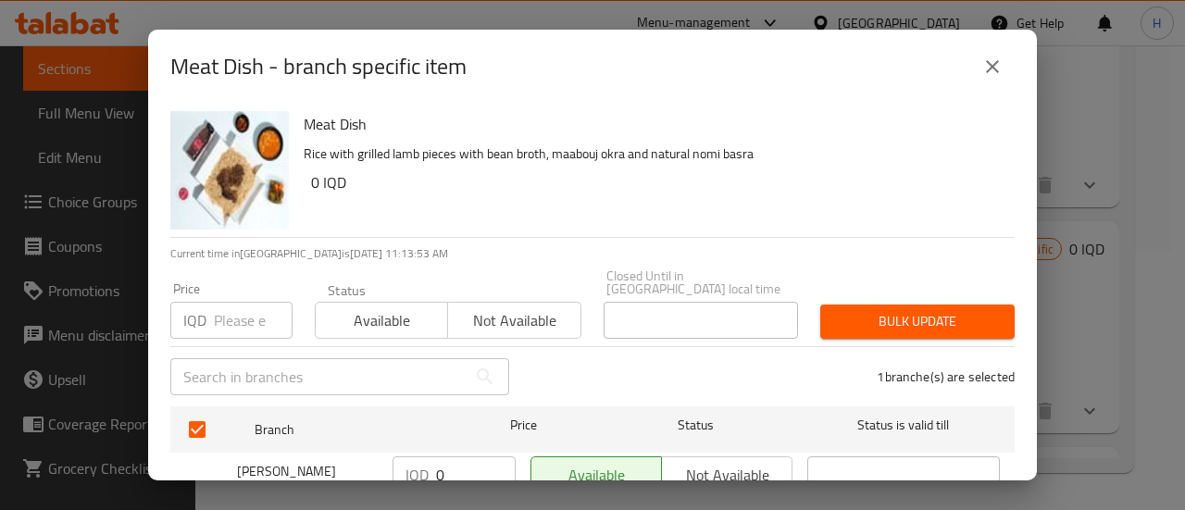
click at [1004, 60] on button "close" at bounding box center [992, 66] width 44 height 44
